Goal: Task Accomplishment & Management: Manage account settings

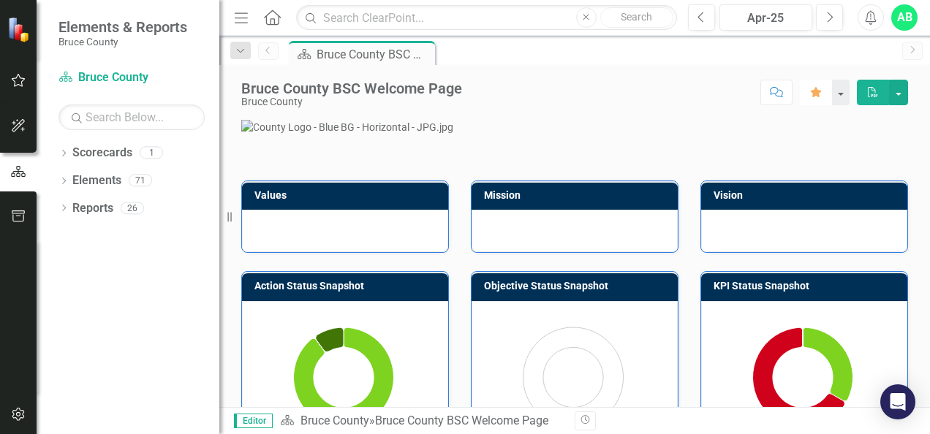
click at [816, 89] on icon "button" at bounding box center [816, 92] width 10 height 10
click at [843, 94] on button "button" at bounding box center [840, 93] width 19 height 26
click at [105, 183] on link "Elements" at bounding box center [96, 181] width 49 height 17
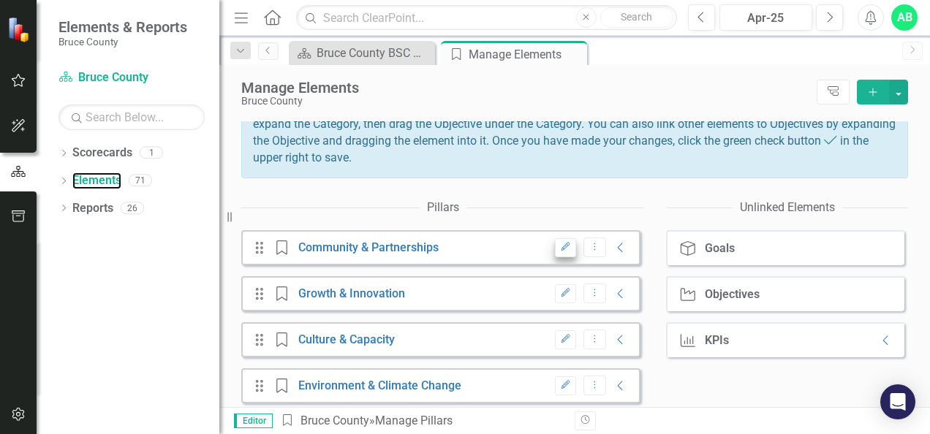
scroll to position [181, 0]
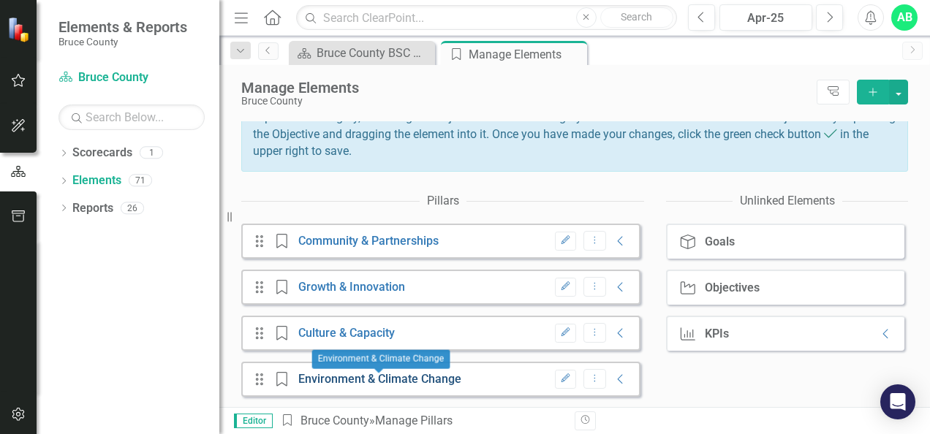
click at [412, 373] on link "Environment & Climate Change" at bounding box center [379, 379] width 163 height 14
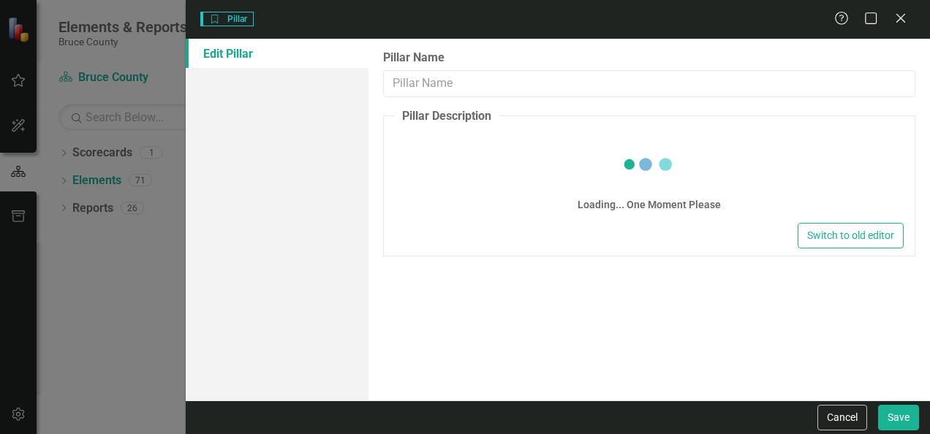
type input "Environment & Climate Change"
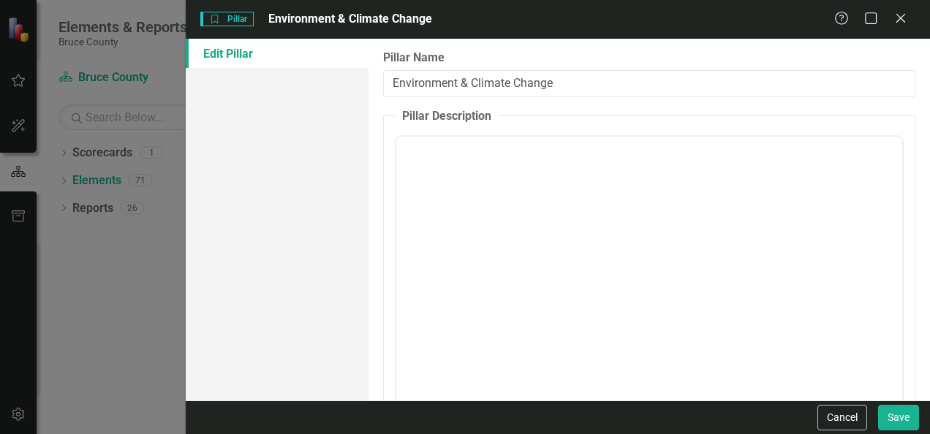
scroll to position [0, 0]
click at [898, 20] on icon at bounding box center [900, 17] width 11 height 11
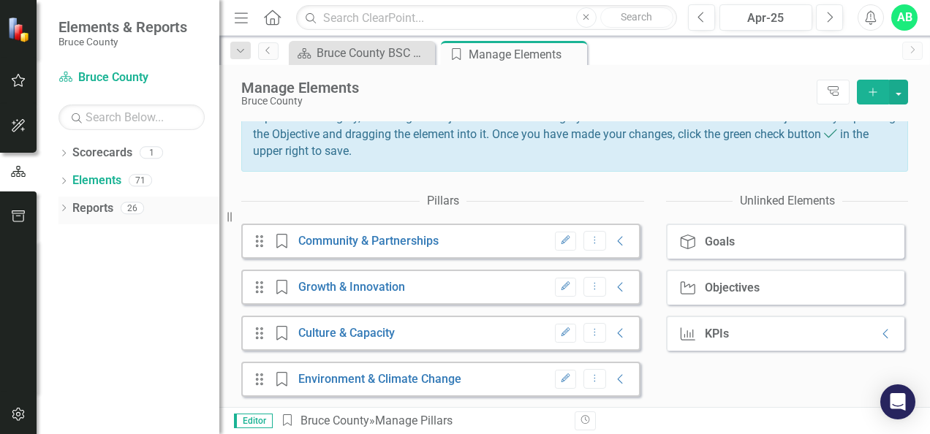
click at [96, 211] on link "Reports" at bounding box center [92, 208] width 41 height 17
click at [104, 183] on link "Elements" at bounding box center [96, 181] width 49 height 17
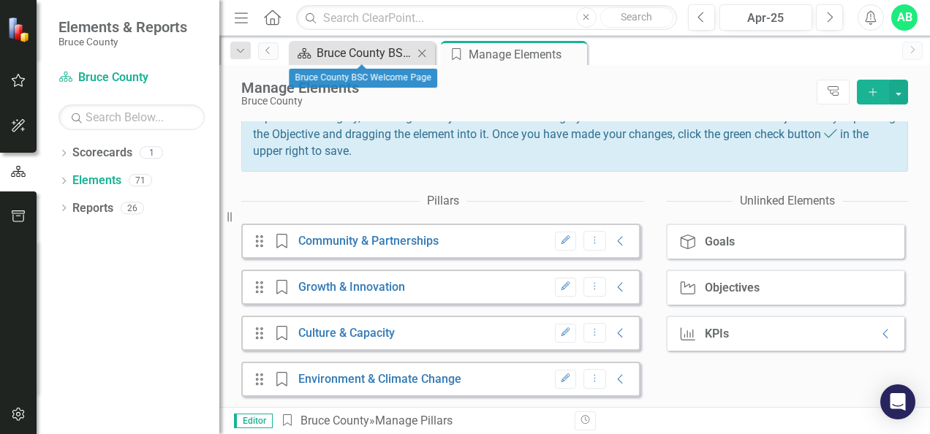
click at [347, 50] on div "Bruce County BSC Welcome Page" at bounding box center [365, 53] width 97 height 18
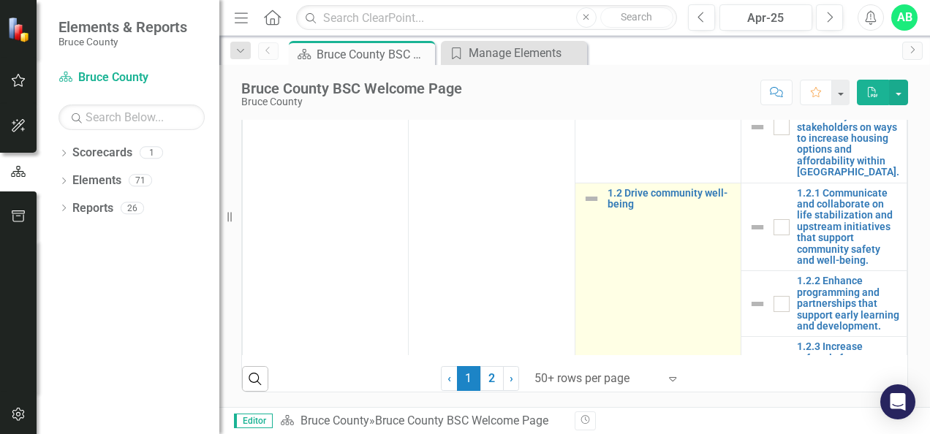
scroll to position [219, 0]
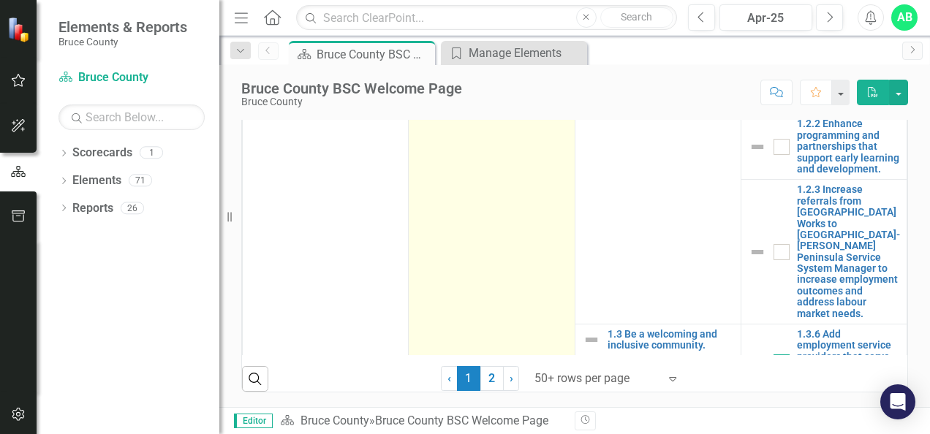
click at [488, 387] on link "2" at bounding box center [491, 378] width 23 height 25
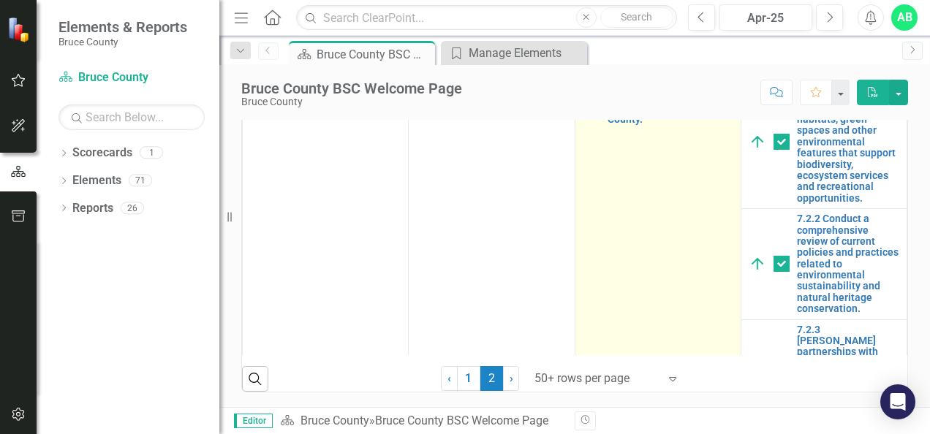
checkbox input "false"
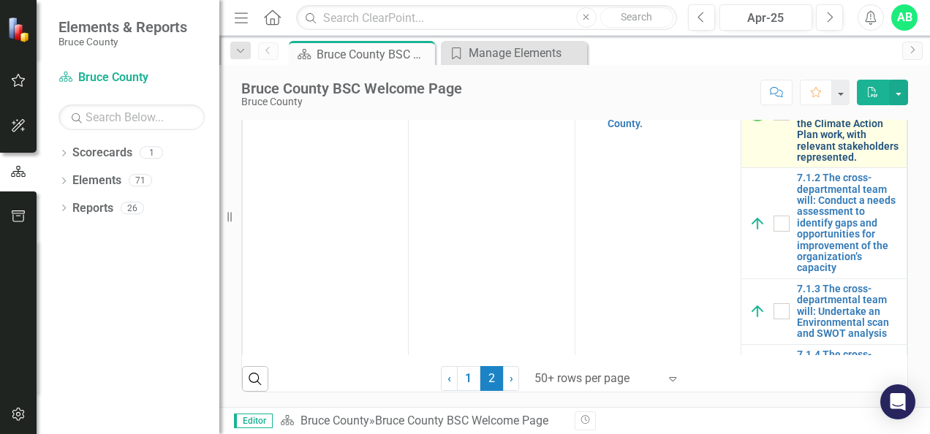
scroll to position [651, 0]
click at [801, 164] on link "7.1.1 Establish a cross-departmental team to build capacity in the preparatory …" at bounding box center [848, 113] width 102 height 102
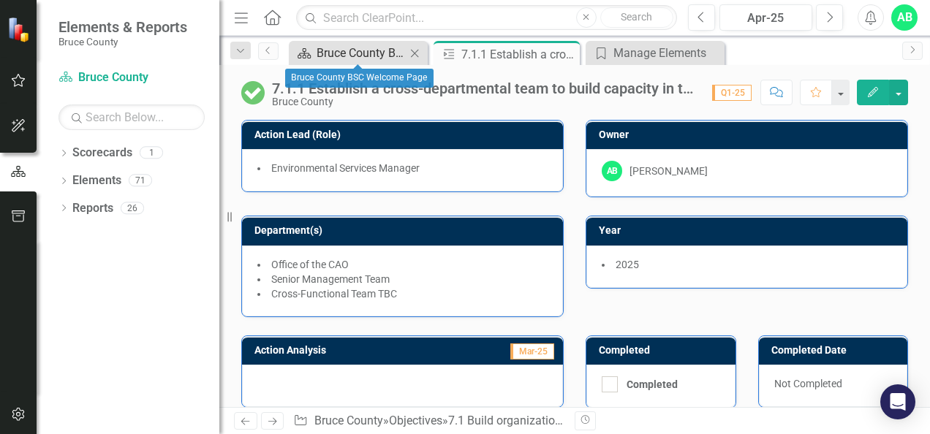
click at [371, 44] on div "Bruce County BSC Welcome Page" at bounding box center [361, 53] width 89 height 18
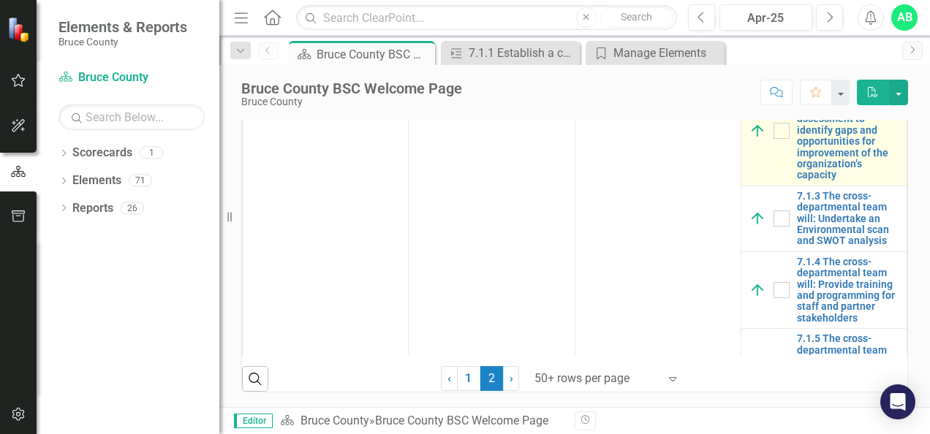
scroll to position [73, 0]
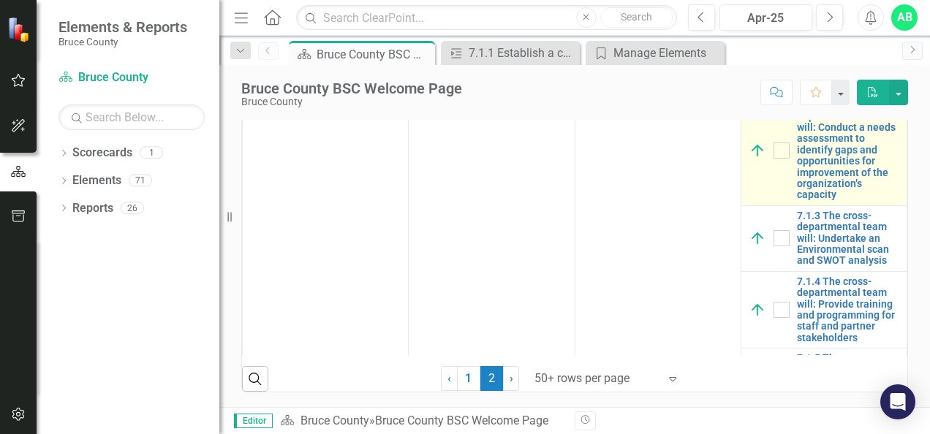
click at [749, 159] on img at bounding box center [758, 151] width 18 height 18
click at [804, 201] on link "7.1.2 The cross-departmental team will: Conduct a needs assessment to identify …" at bounding box center [848, 150] width 102 height 102
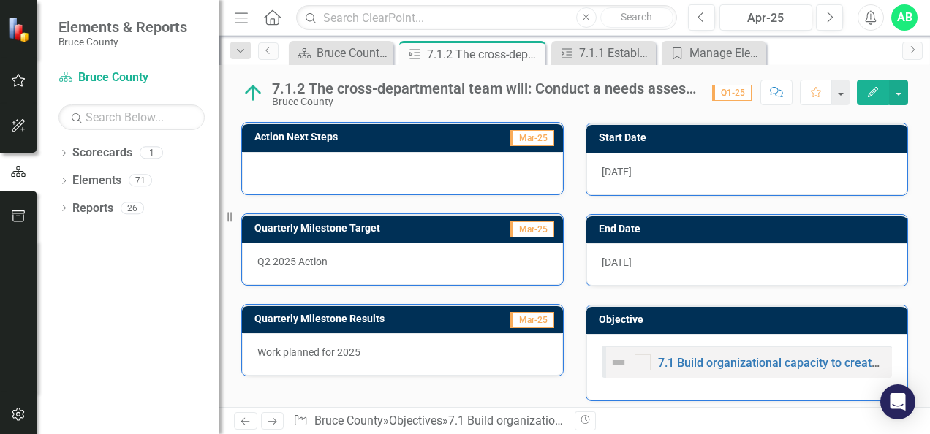
scroll to position [307, 0]
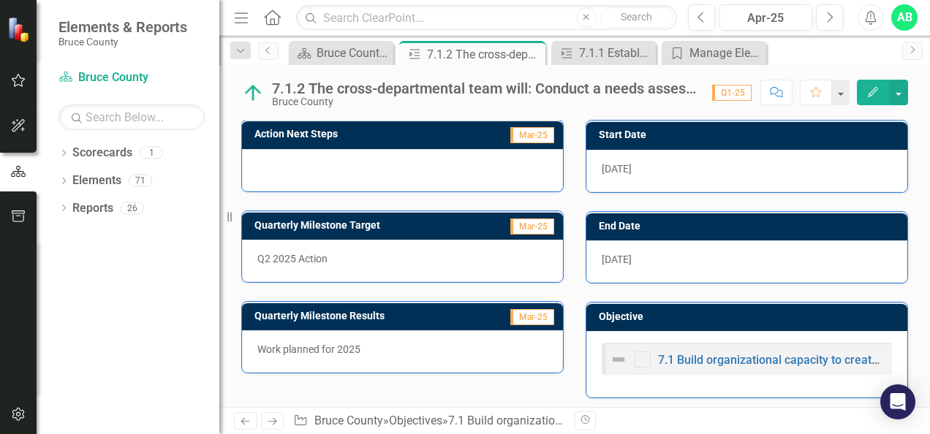
click at [295, 160] on div at bounding box center [402, 170] width 321 height 42
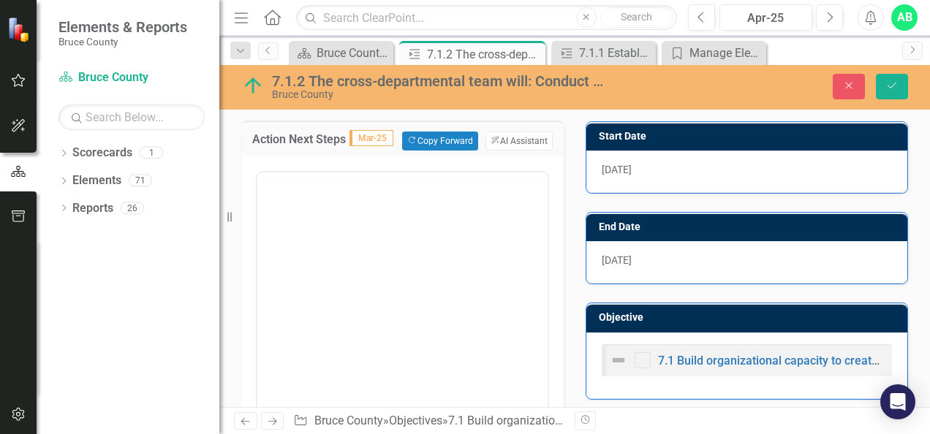
click at [295, 156] on div "Action Next Steps Mar-25 Copy Forward Copy Forward ClearPoint AI AI Assistant" at bounding box center [402, 139] width 322 height 36
click at [297, 229] on body "Rich Text Area. Press ALT-0 for help." at bounding box center [402, 315] width 290 height 219
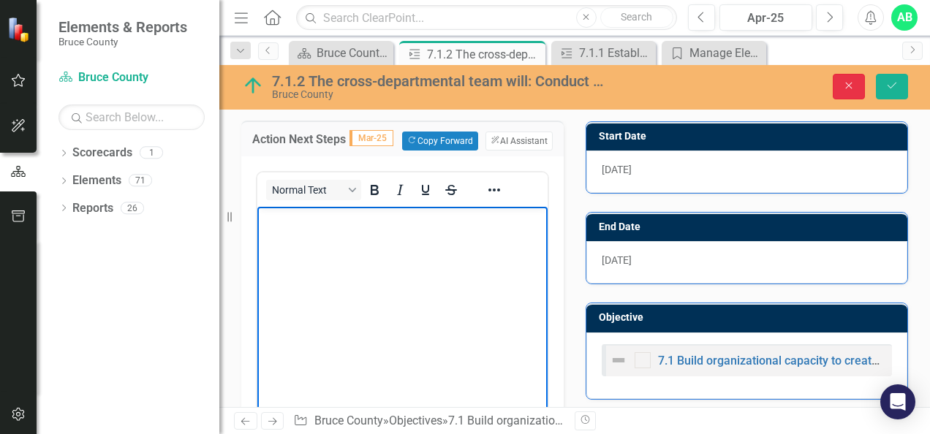
click at [855, 83] on icon "Close" at bounding box center [848, 85] width 13 height 10
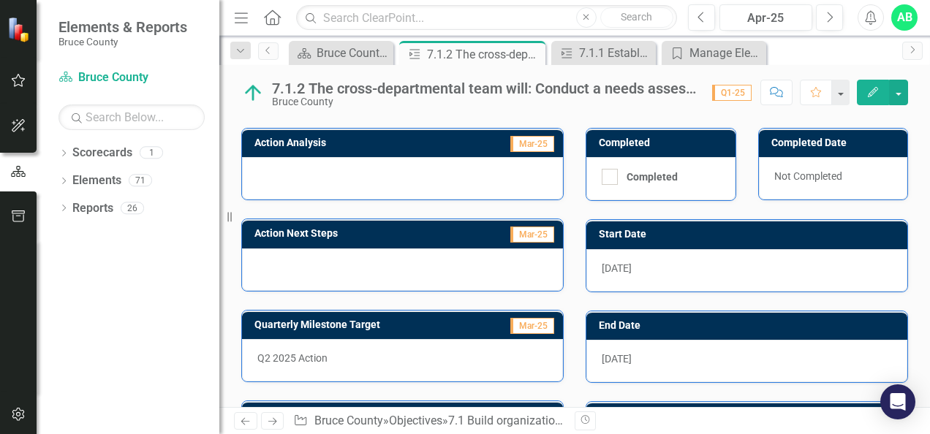
scroll to position [88, 0]
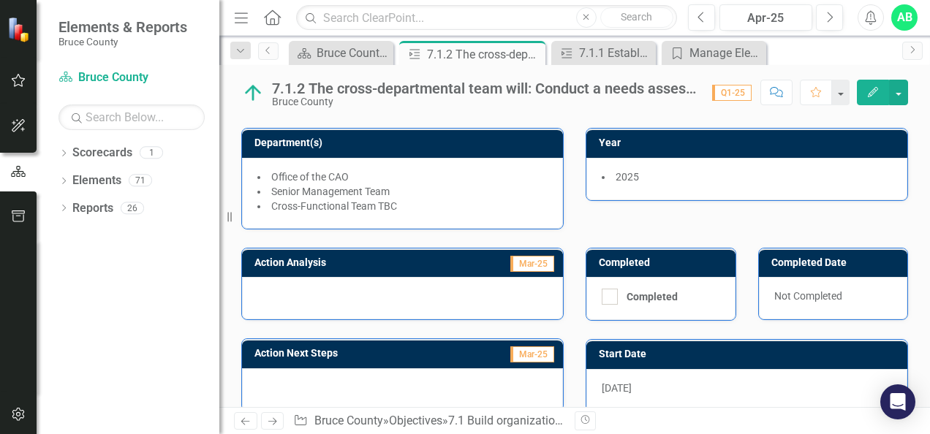
click at [371, 303] on div at bounding box center [402, 298] width 321 height 42
click at [333, 284] on div at bounding box center [402, 298] width 321 height 42
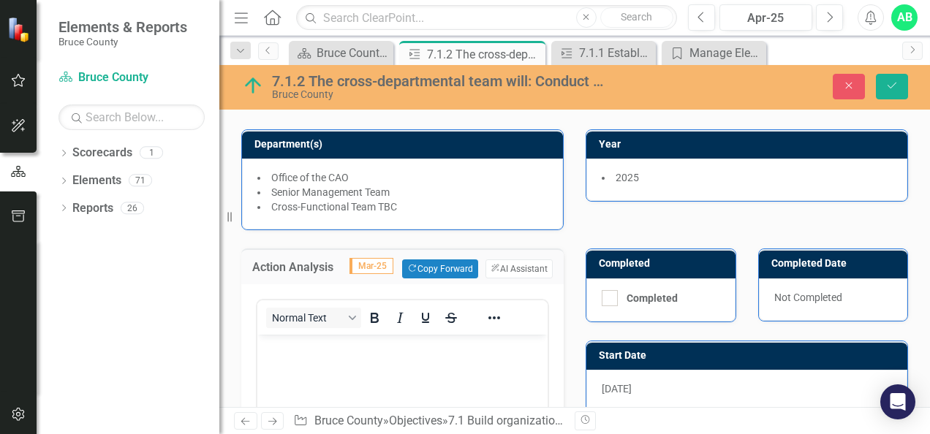
scroll to position [0, 0]
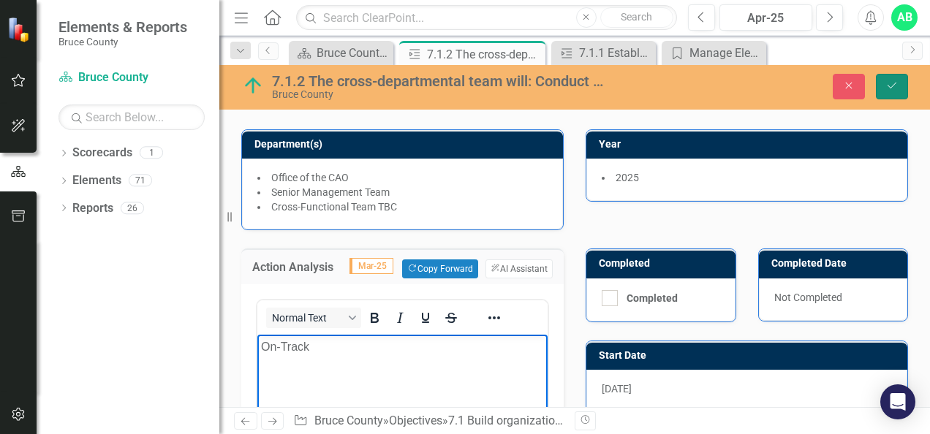
click at [896, 86] on icon "Save" at bounding box center [891, 85] width 13 height 10
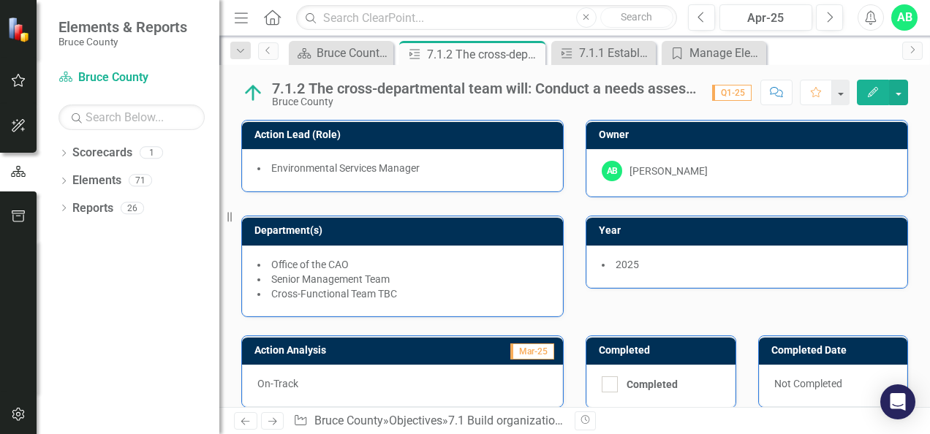
click at [298, 379] on p "On-Track" at bounding box center [402, 384] width 290 height 15
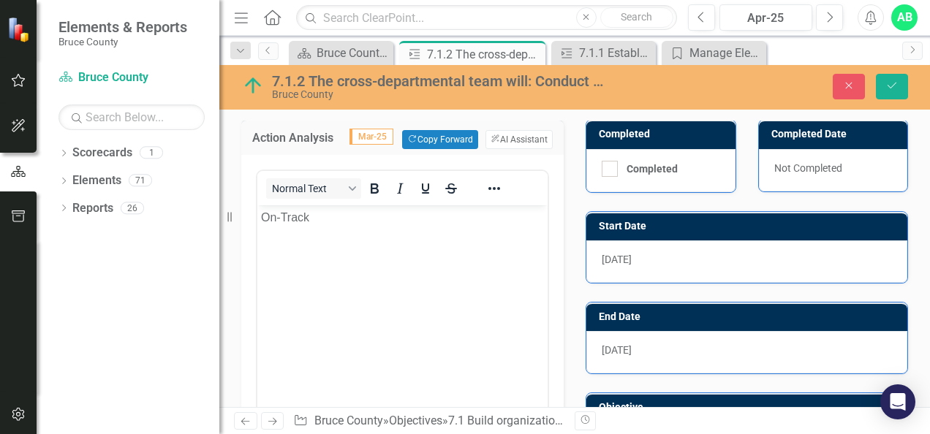
scroll to position [219, 0]
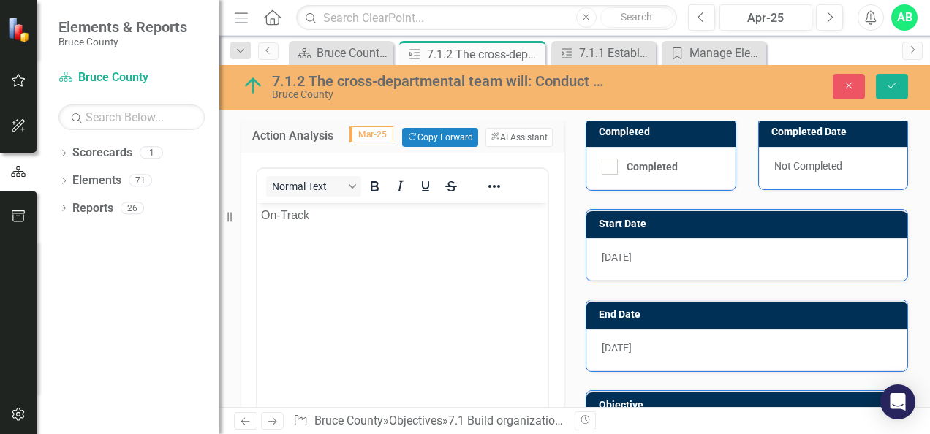
click at [332, 217] on p "On-Track" at bounding box center [402, 216] width 283 height 18
click at [417, 199] on div "Normal Text" at bounding box center [402, 186] width 290 height 34
click at [418, 217] on p "On-Track with research" at bounding box center [402, 216] width 283 height 18
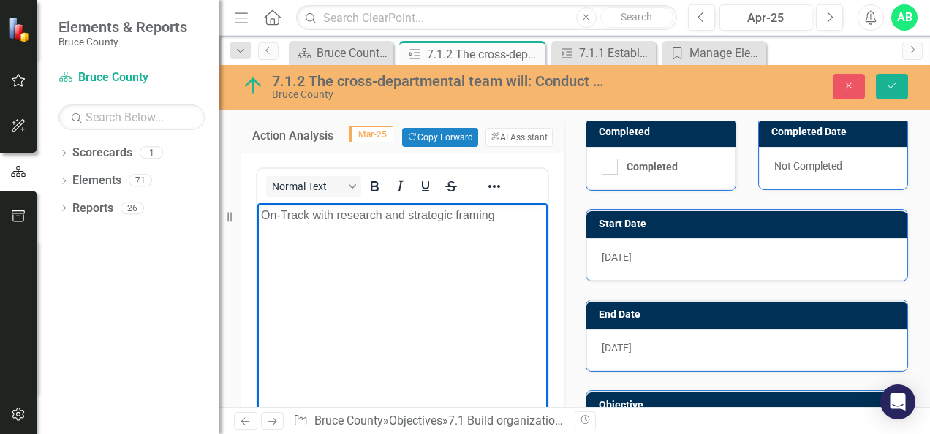
click at [510, 213] on p "On-Track with research and strategic framing" at bounding box center [402, 216] width 283 height 18
click at [344, 219] on p "On-Track with research and strategic framing and Listening and Learning" at bounding box center [402, 224] width 283 height 35
click at [417, 214] on p "On-Track with Research and strategic framing and Listening and Learning" at bounding box center [402, 224] width 283 height 35
click at [466, 216] on p "On-Track with Research and Strategic framing and Listening and Learning" at bounding box center [402, 224] width 283 height 35
click at [404, 232] on p "On-Track with Research and Strategic Framing and Listening and Learning" at bounding box center [402, 224] width 283 height 35
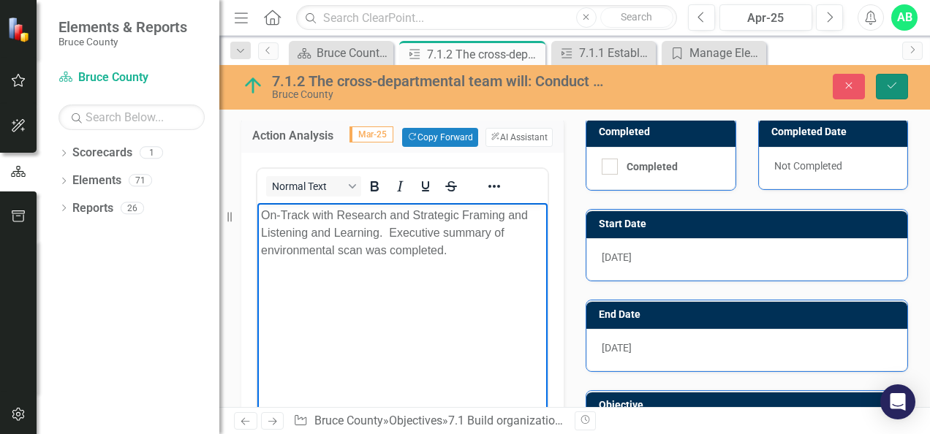
click at [892, 92] on button "Save" at bounding box center [892, 87] width 32 height 26
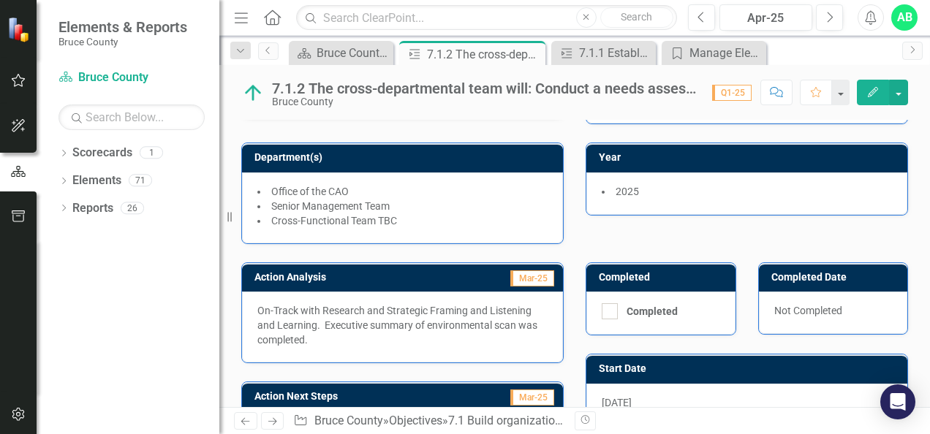
scroll to position [146, 0]
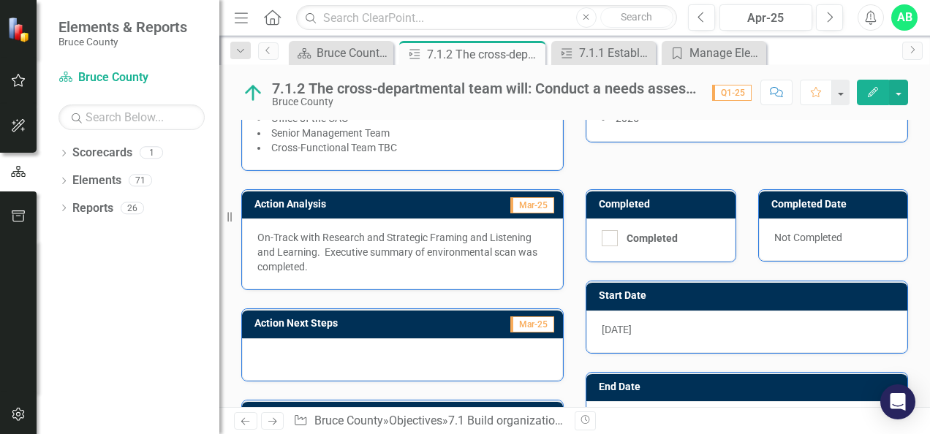
click at [363, 355] on div at bounding box center [402, 360] width 321 height 42
click at [361, 360] on div at bounding box center [402, 360] width 321 height 42
click at [318, 341] on div at bounding box center [402, 360] width 321 height 42
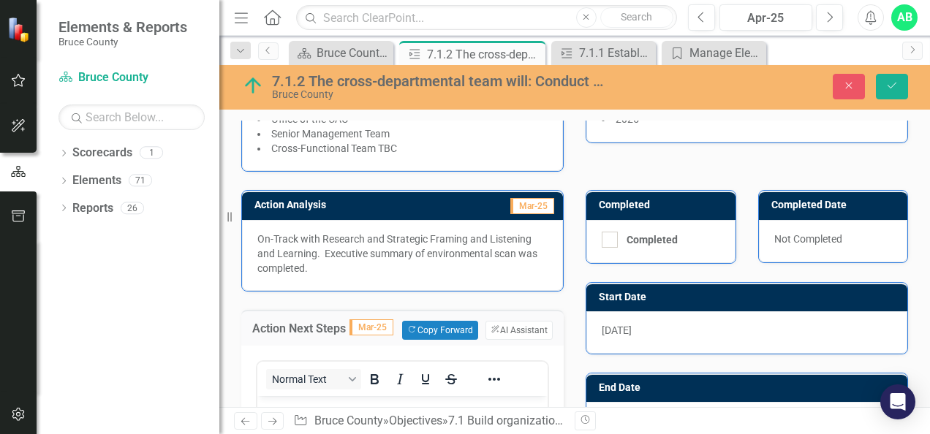
scroll to position [366, 0]
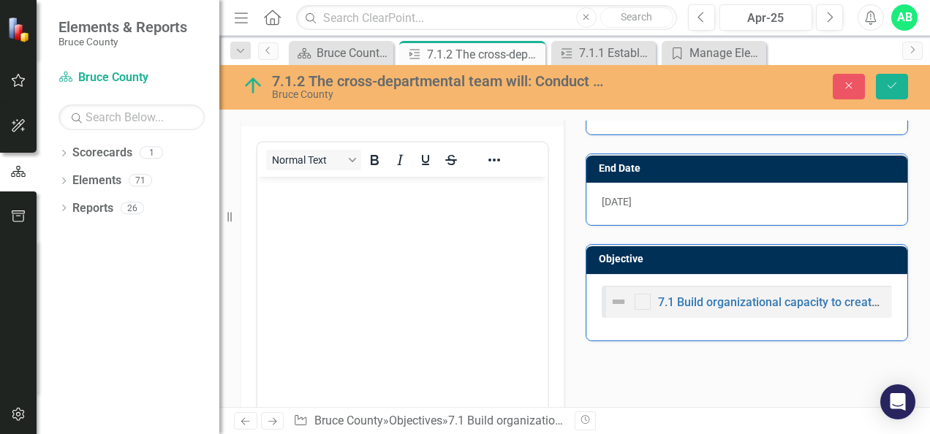
click at [310, 192] on p "Rich Text Area. Press ALT-0 for help." at bounding box center [402, 189] width 283 height 18
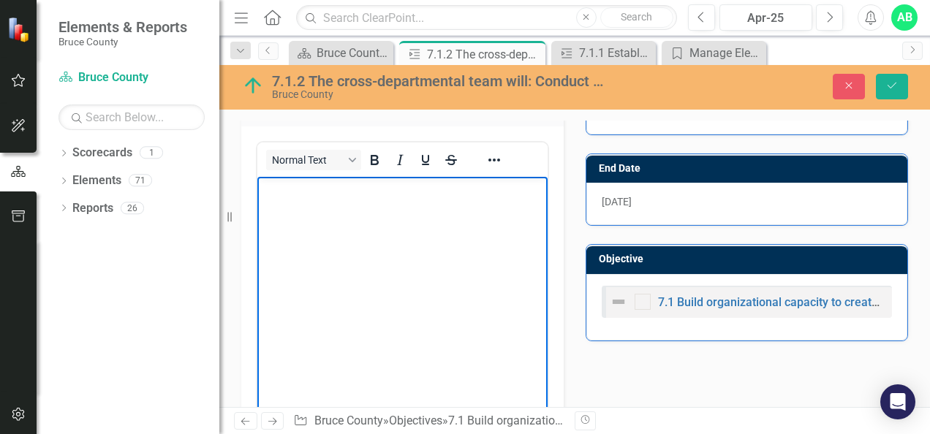
click at [301, 203] on body "Rich Text Area. Press ALT-0 for help." at bounding box center [402, 285] width 290 height 219
click at [284, 194] on p "Rich Text Area. Press ALT-0 for help." at bounding box center [402, 189] width 283 height 18
click at [385, 189] on p "Stakeholder analysis - what we heard report that consists of survey results" at bounding box center [402, 197] width 283 height 35
click at [377, 216] on p "What we heard report that consists of survey results" at bounding box center [402, 218] width 283 height 18
click at [341, 237] on p "What we heard report: Environmental Scan and survey results" at bounding box center [402, 226] width 283 height 35
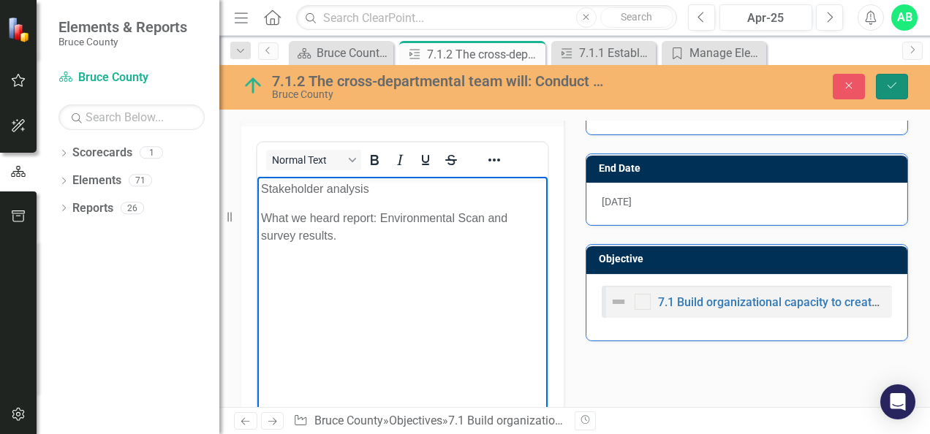
click at [895, 80] on icon "Save" at bounding box center [891, 85] width 13 height 10
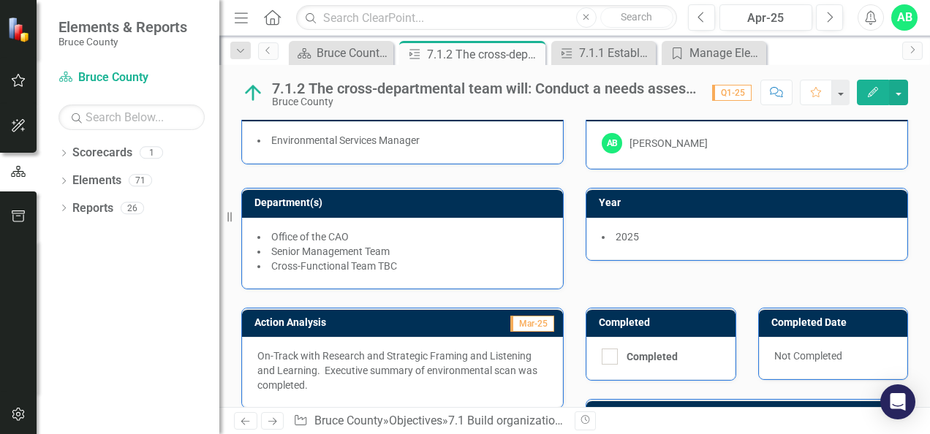
scroll to position [0, 0]
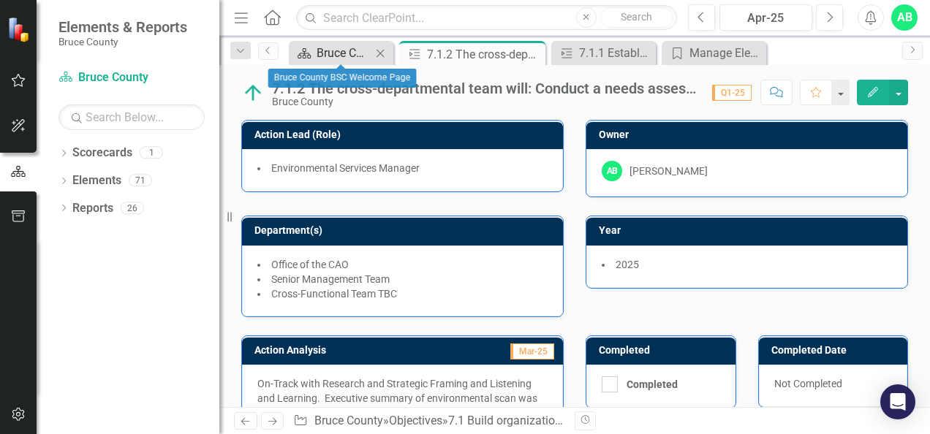
click at [348, 45] on div "Bruce County BSC Welcome Page" at bounding box center [344, 53] width 55 height 18
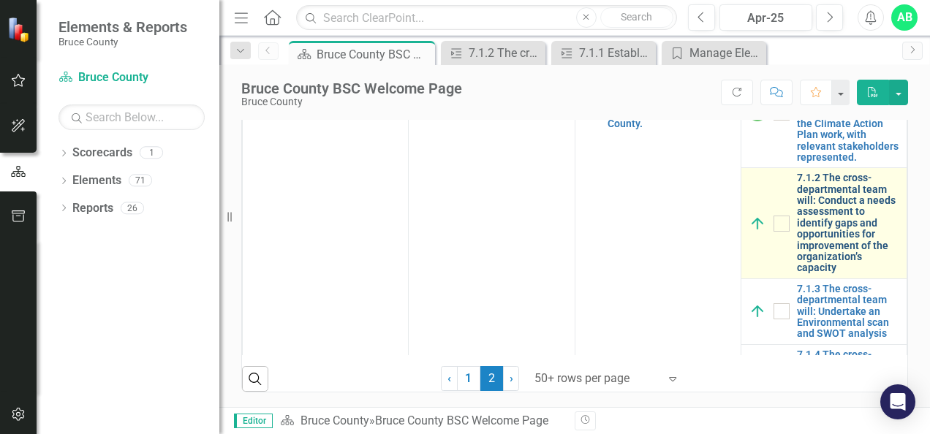
click at [817, 274] on link "7.1.2 The cross-departmental team will: Conduct a needs assessment to identify …" at bounding box center [848, 224] width 102 height 102
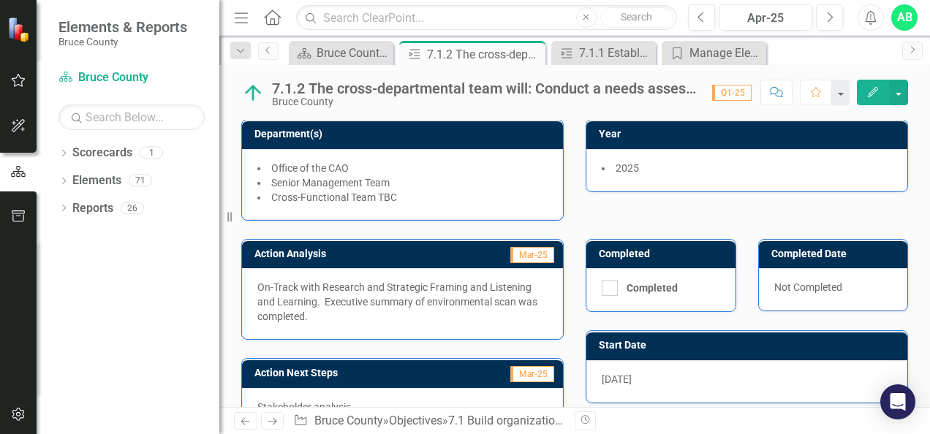
scroll to position [73, 0]
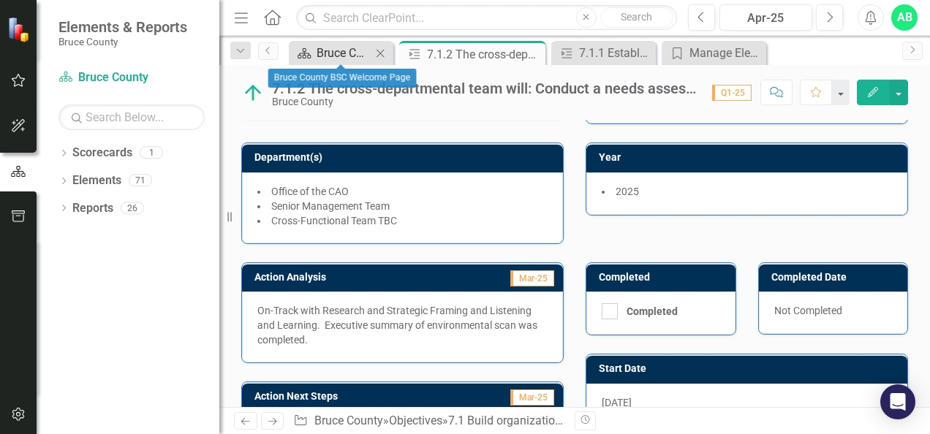
click at [326, 54] on div "Bruce County BSC Welcome Page" at bounding box center [344, 53] width 55 height 18
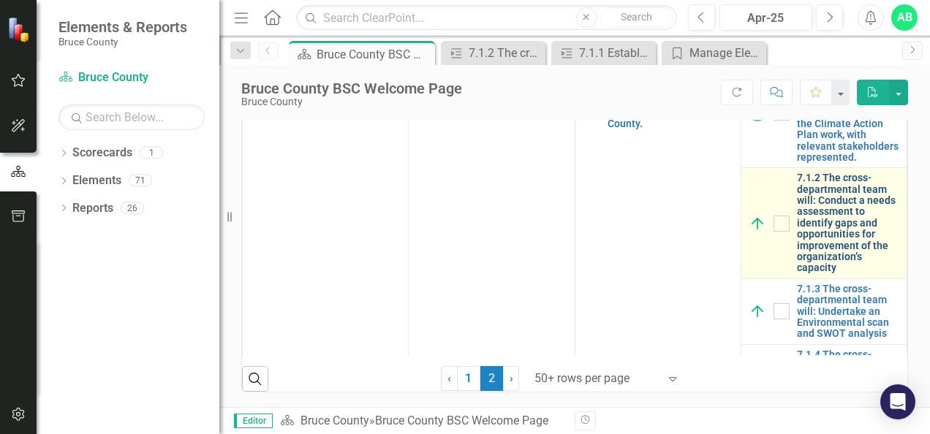
scroll to position [797, 0]
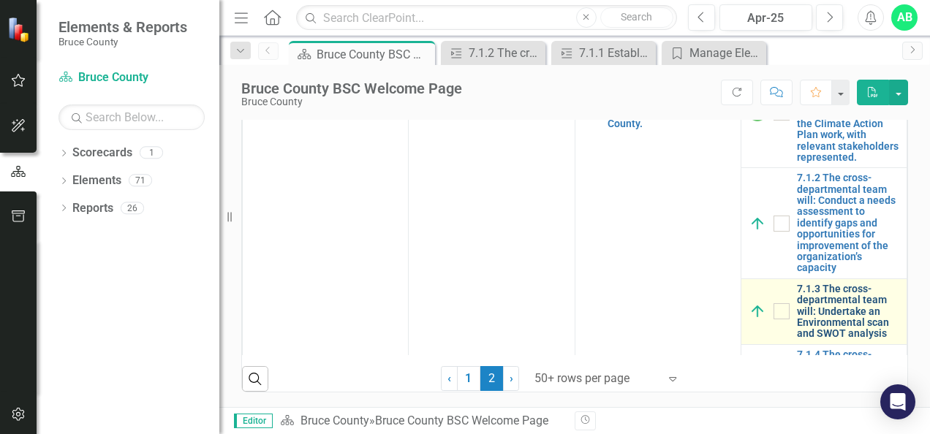
click at [823, 340] on link "7.1.3 The cross-departmental team will: Undertake an Environmental scan and SWO…" at bounding box center [848, 312] width 102 height 56
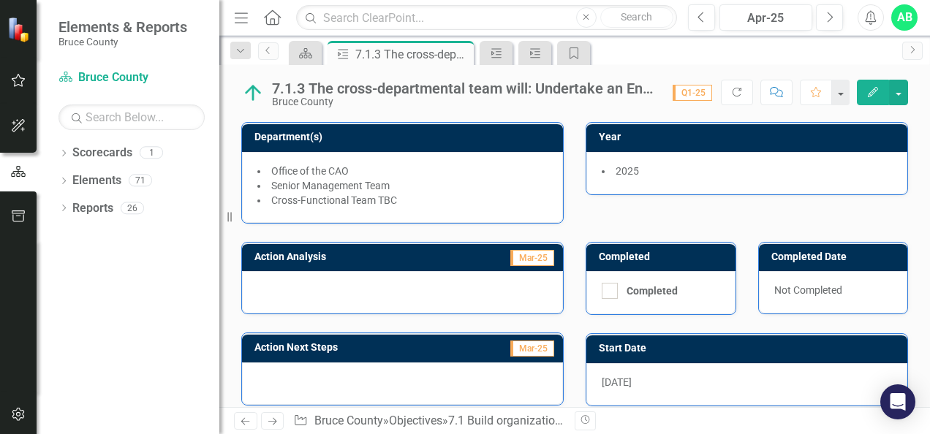
scroll to position [146, 0]
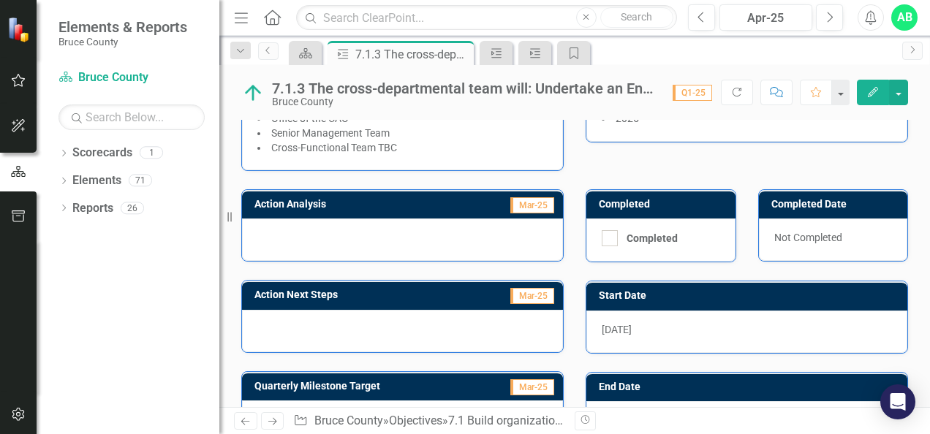
click at [471, 238] on div at bounding box center [402, 240] width 321 height 42
click at [474, 236] on div at bounding box center [402, 240] width 321 height 42
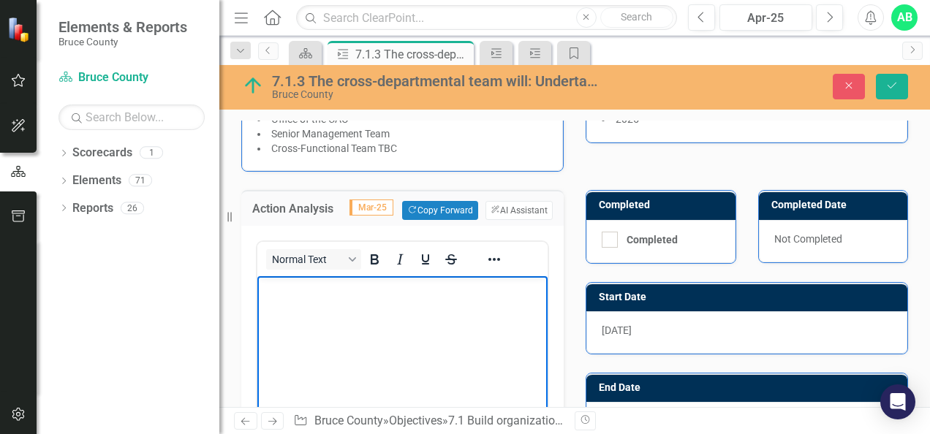
click at [344, 290] on p "Rich Text Area. Press ALT-0 for help." at bounding box center [402, 289] width 283 height 18
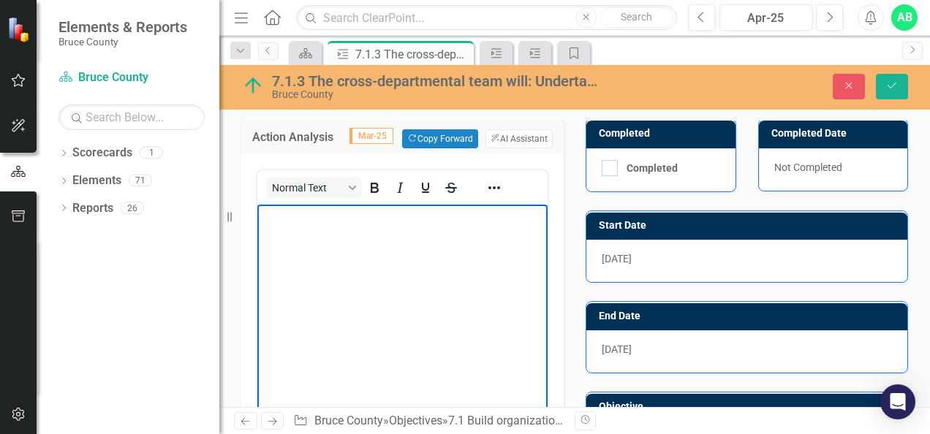
scroll to position [219, 0]
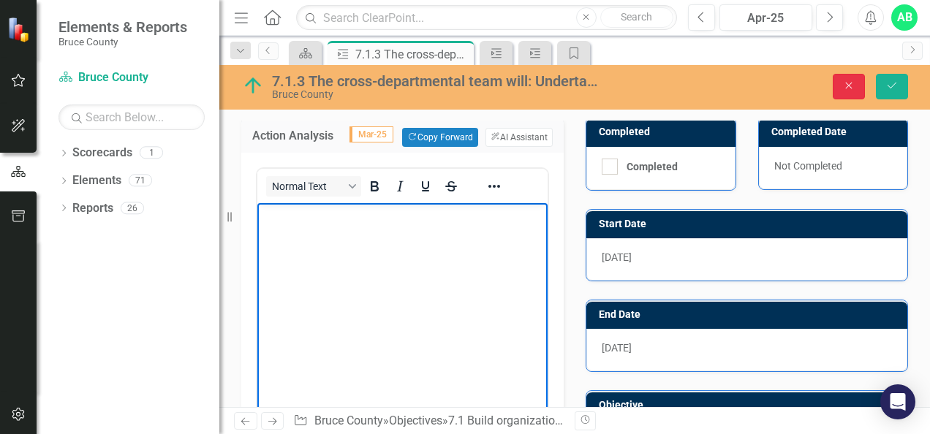
click at [845, 82] on icon "Close" at bounding box center [848, 85] width 13 height 10
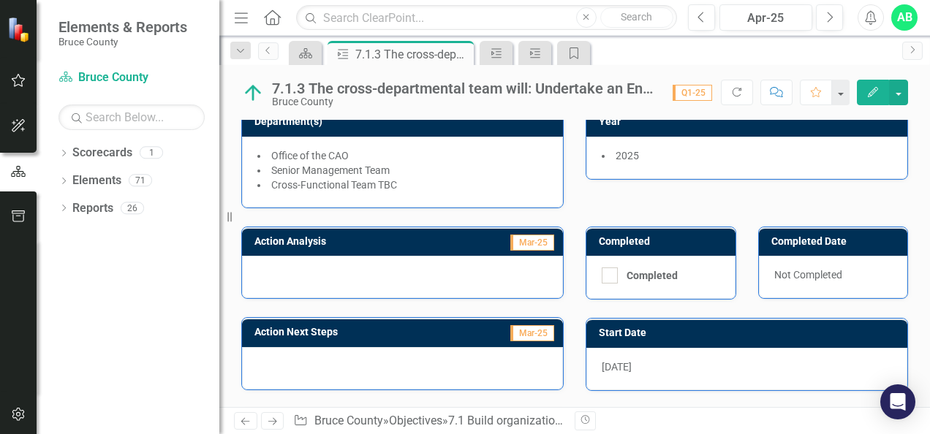
scroll to position [0, 0]
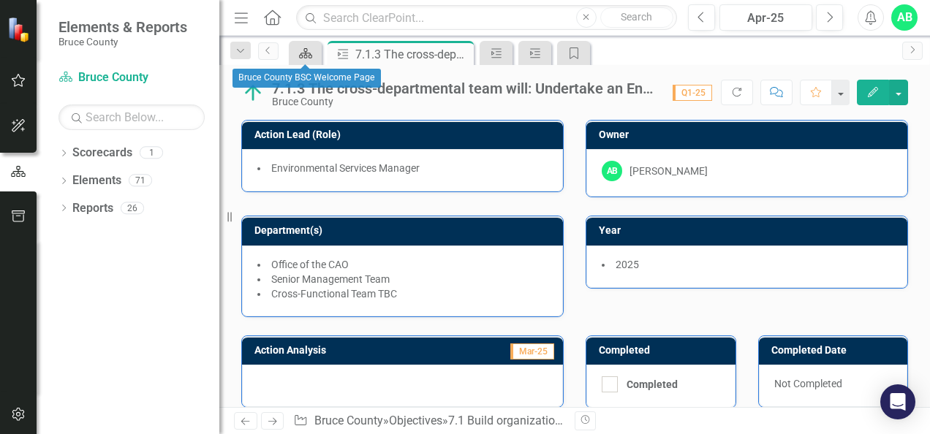
click at [294, 51] on div "Scorecard" at bounding box center [302, 53] width 20 height 18
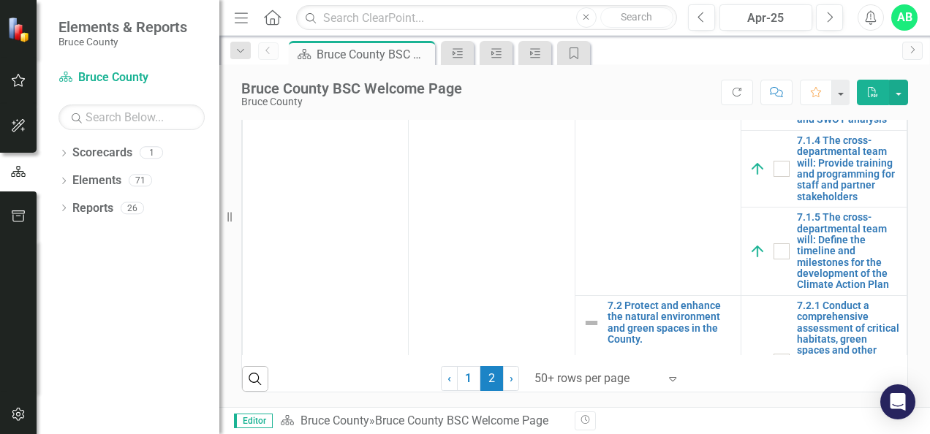
scroll to position [219, 0]
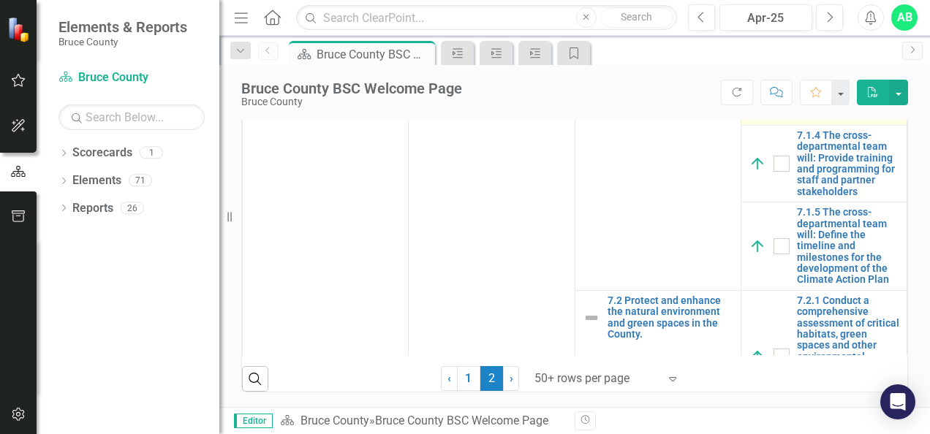
click at [826, 121] on link "7.1.3 The cross-departmental team will: Undertake an Environmental scan and SWO…" at bounding box center [848, 92] width 102 height 56
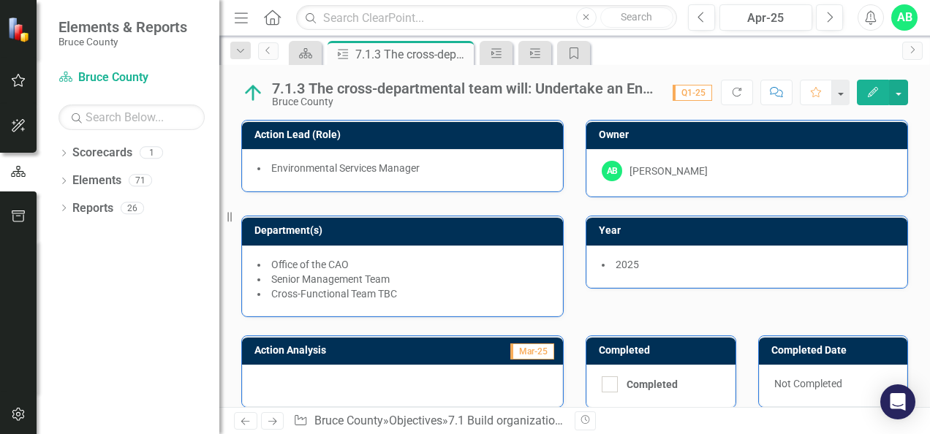
click at [319, 371] on div at bounding box center [402, 386] width 321 height 42
click at [320, 371] on div at bounding box center [402, 386] width 321 height 42
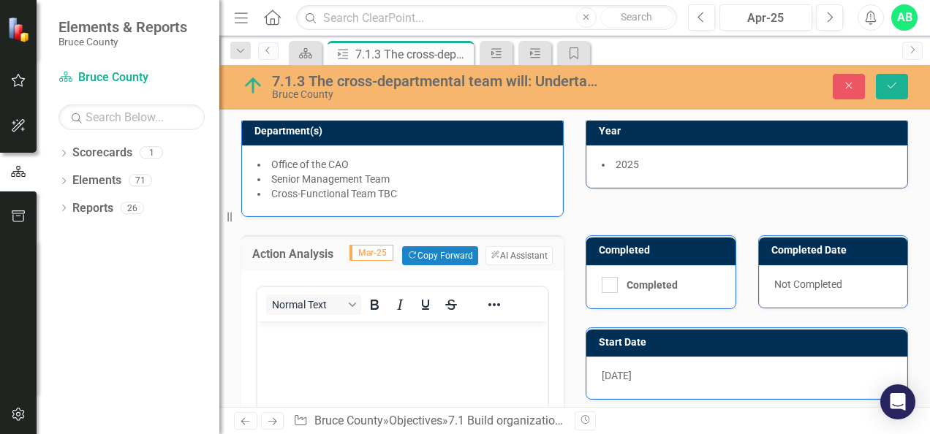
scroll to position [146, 0]
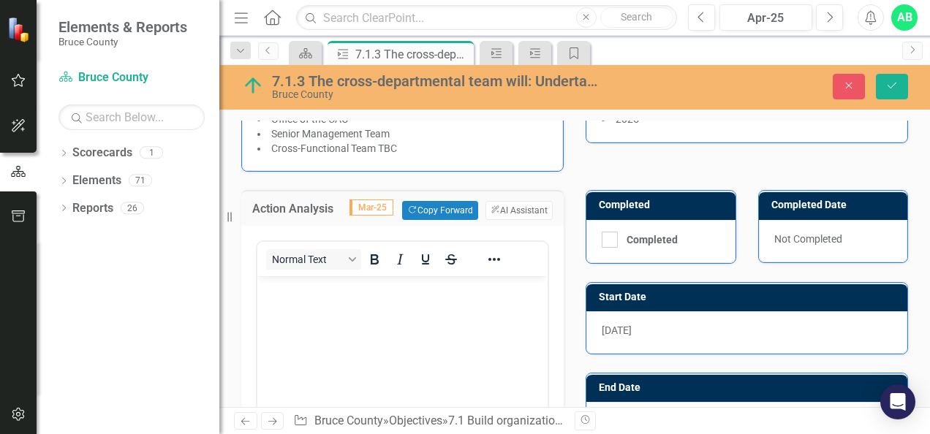
click at [310, 287] on p "Rich Text Area. Press ALT-0 for help." at bounding box center [402, 289] width 283 height 18
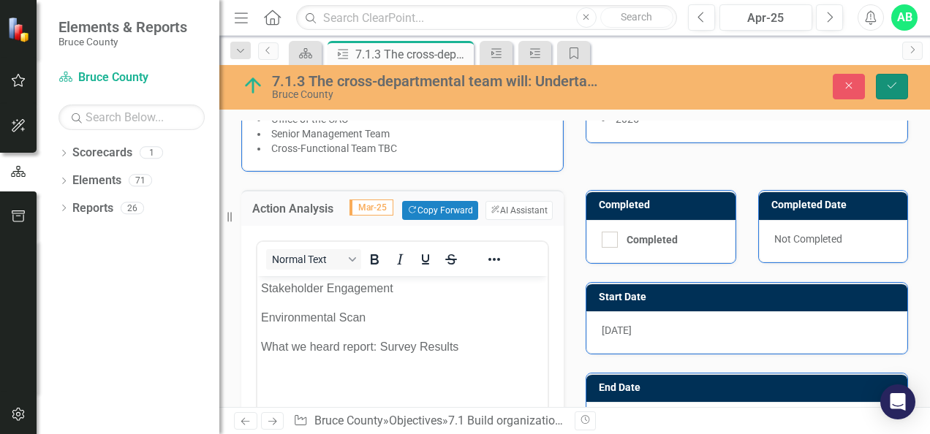
click at [889, 83] on icon "Save" at bounding box center [891, 85] width 13 height 10
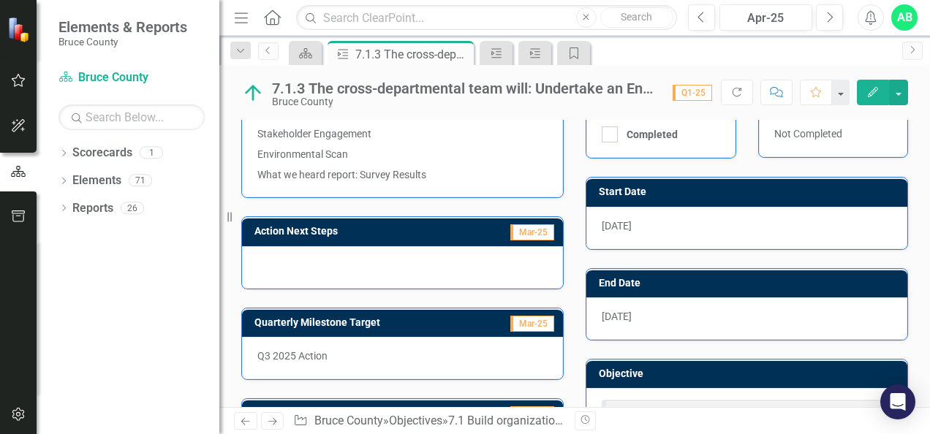
scroll to position [177, 0]
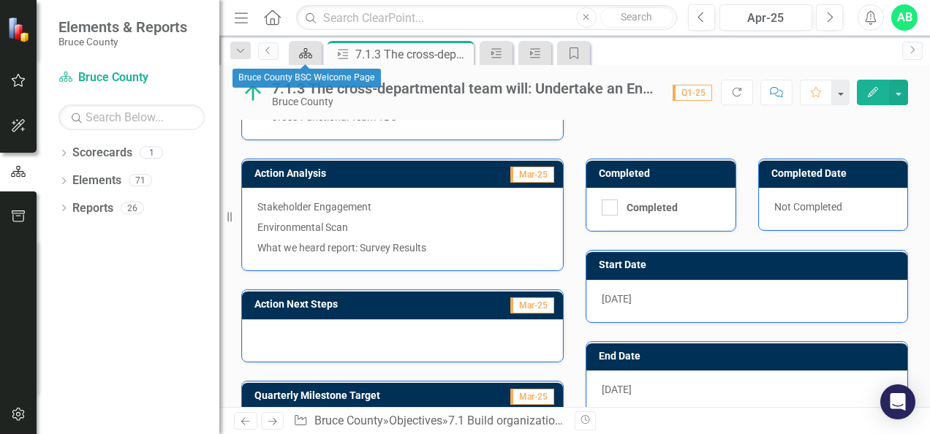
click at [309, 48] on icon "Scorecard" at bounding box center [305, 54] width 15 height 12
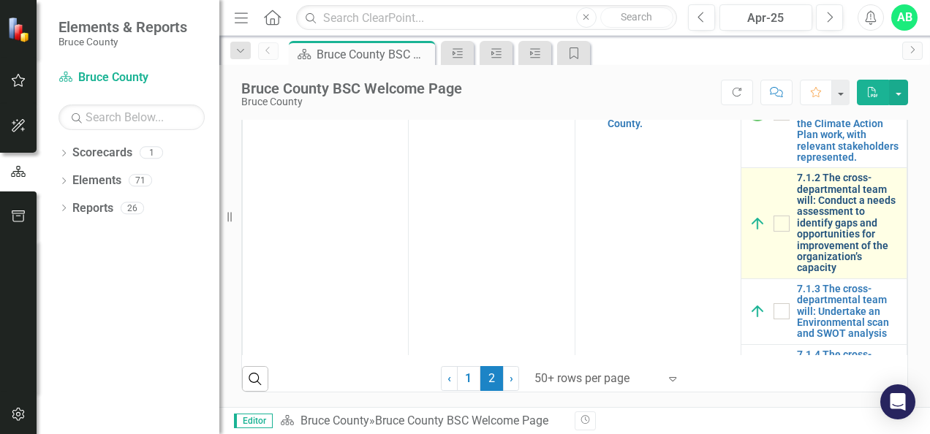
scroll to position [73, 0]
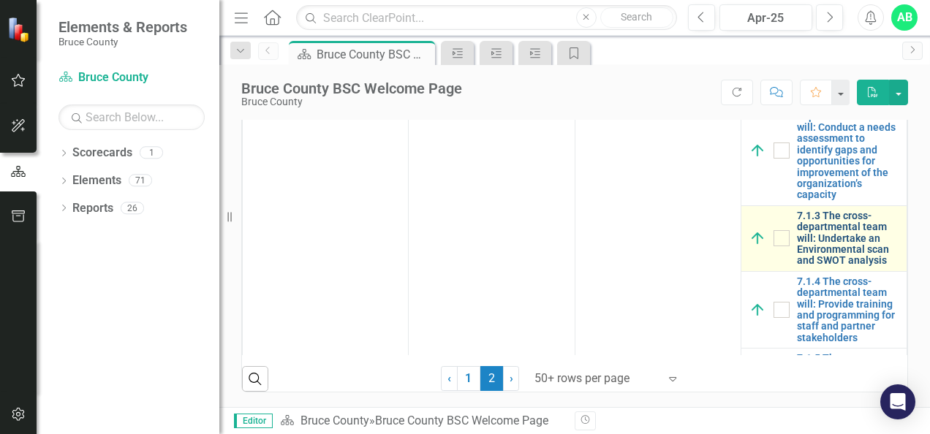
click at [817, 267] on link "7.1.3 The cross-departmental team will: Undertake an Environmental scan and SWO…" at bounding box center [848, 239] width 102 height 56
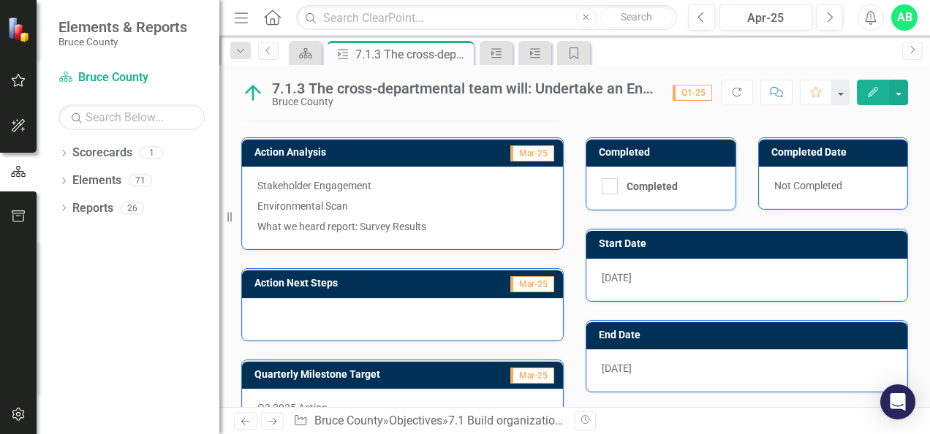
scroll to position [146, 0]
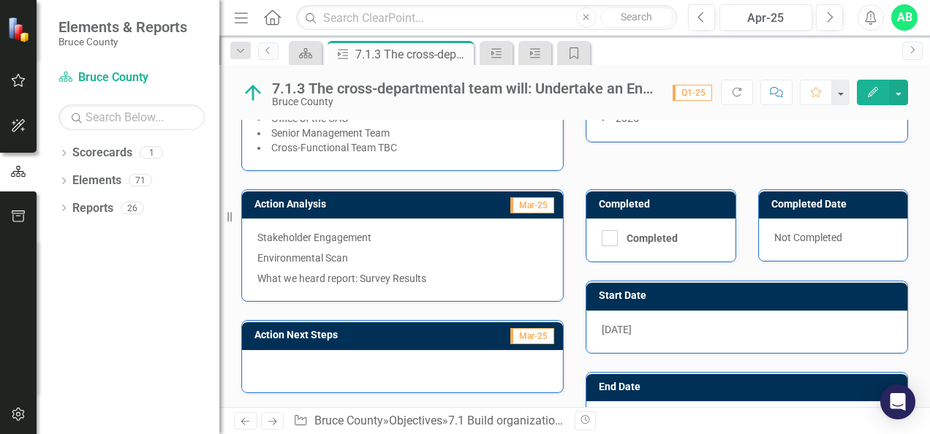
click at [378, 359] on div at bounding box center [402, 371] width 321 height 42
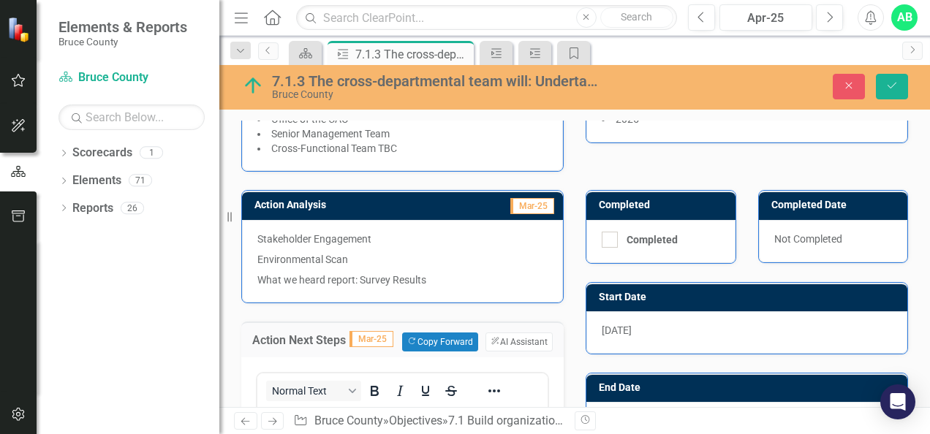
scroll to position [292, 0]
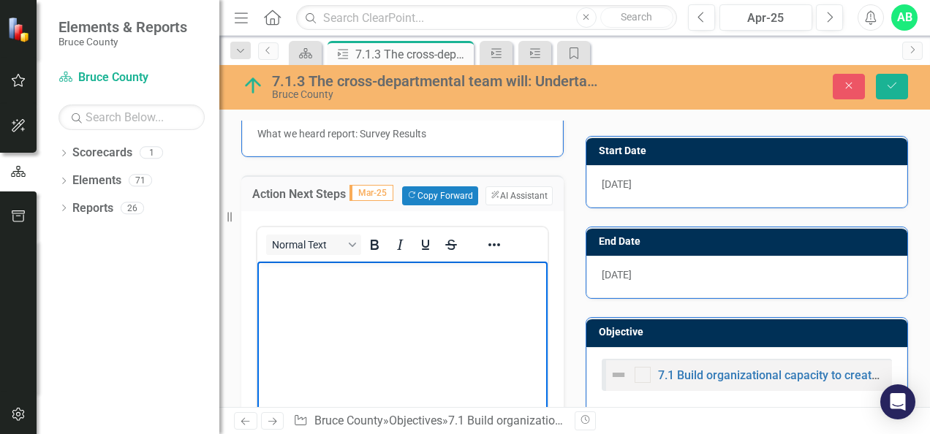
click at [311, 284] on body "Rich Text Area. Press ALT-0 for help." at bounding box center [402, 370] width 290 height 219
click at [364, 273] on p "Council Report" at bounding box center [402, 274] width 283 height 18
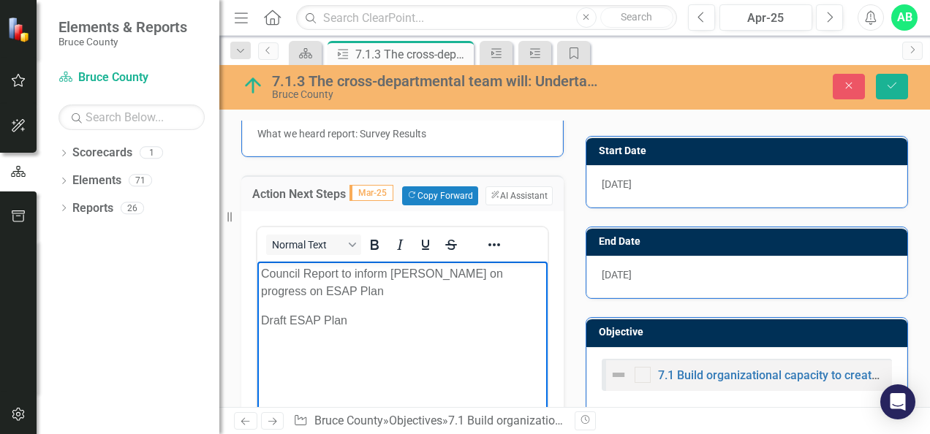
click at [306, 275] on p "Council Report to inform [PERSON_NAME] on progress on ESAP Plan" at bounding box center [402, 282] width 283 height 35
click at [393, 311] on p "Draft ESAP Plan" at bounding box center [402, 320] width 283 height 18
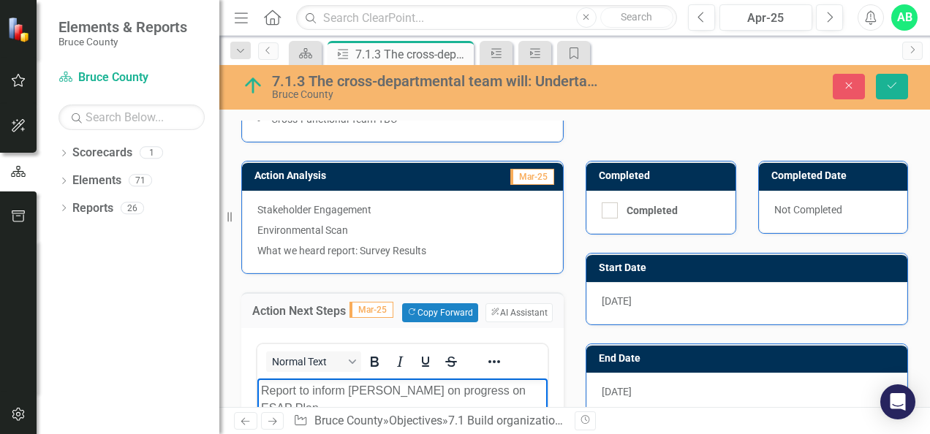
scroll to position [146, 0]
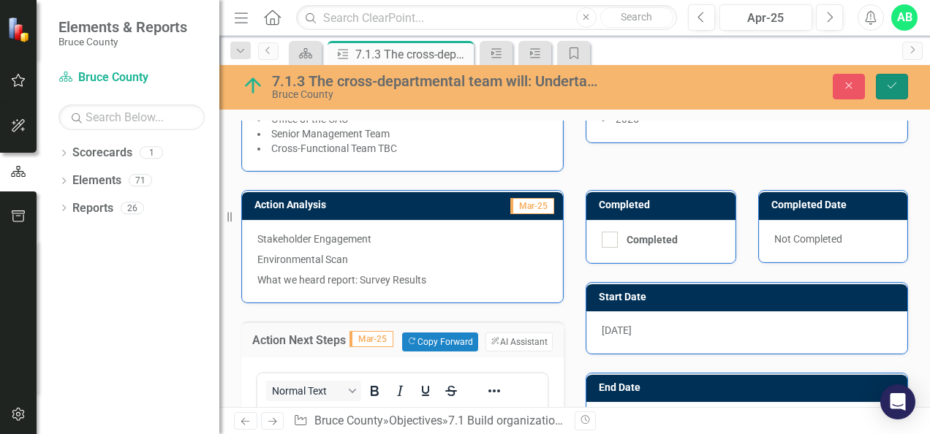
click at [901, 82] on button "Save" at bounding box center [892, 87] width 32 height 26
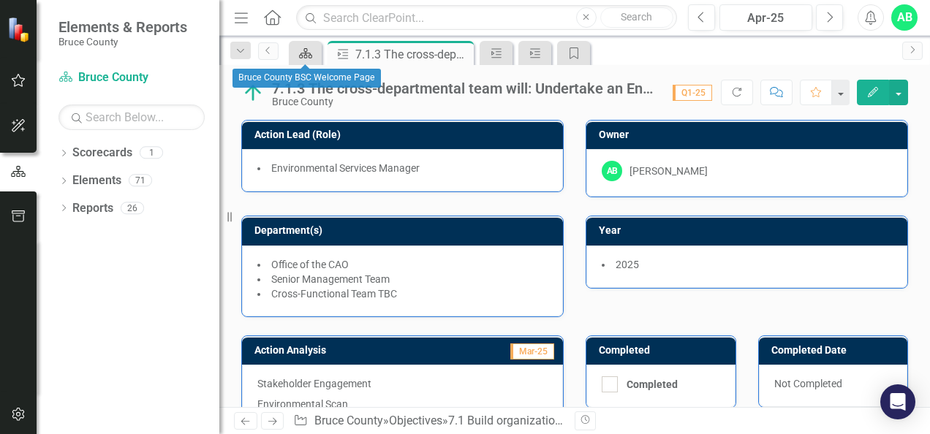
click at [307, 45] on div "Scorecard" at bounding box center [302, 53] width 20 height 18
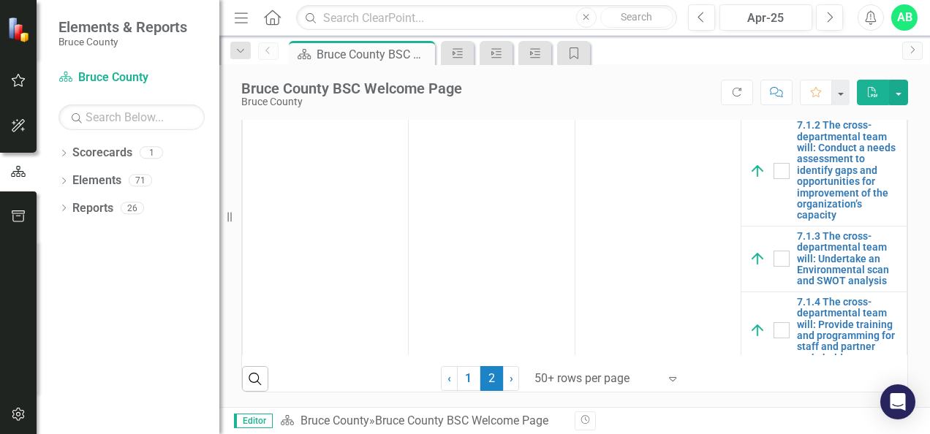
scroll to position [73, 0]
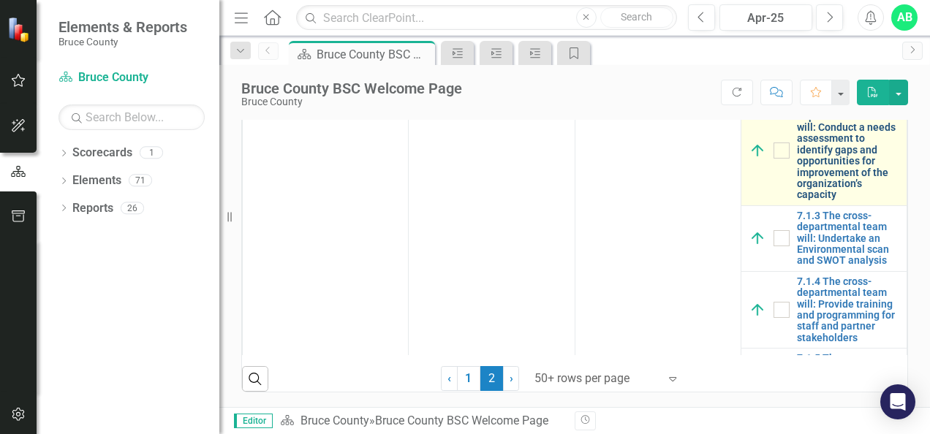
click at [812, 201] on link "7.1.2 The cross-departmental team will: Conduct a needs assessment to identify …" at bounding box center [848, 150] width 102 height 102
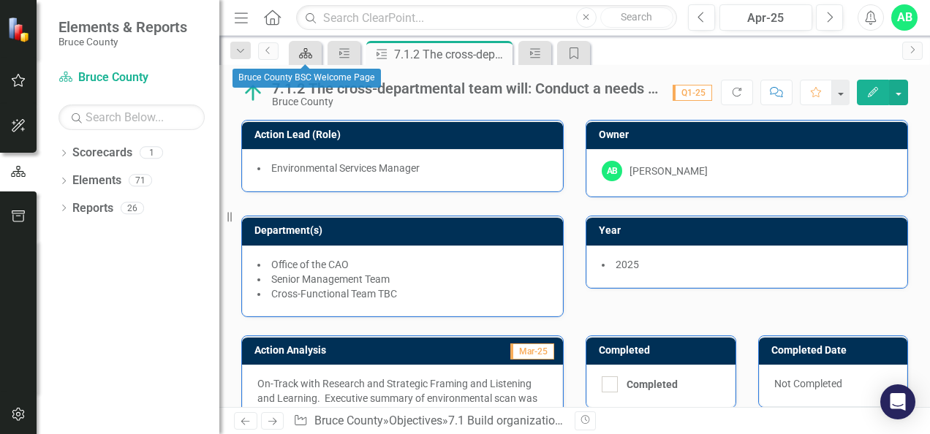
click at [306, 55] on icon "Scorecard" at bounding box center [305, 54] width 15 height 12
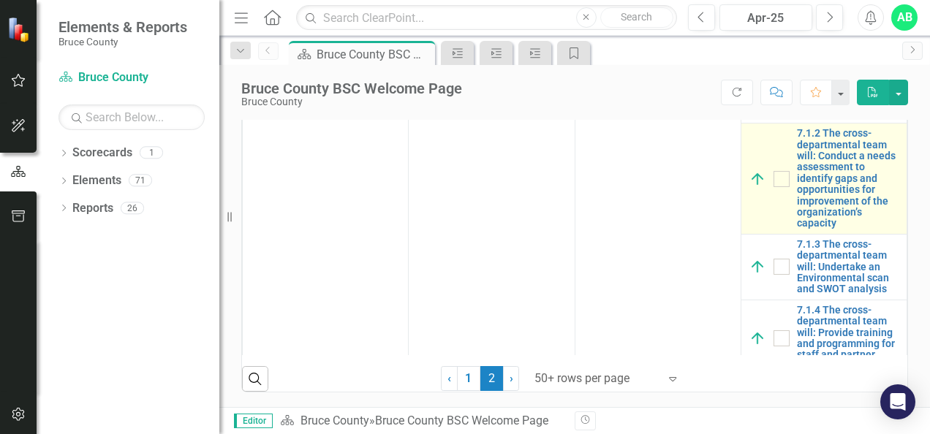
scroll to position [73, 0]
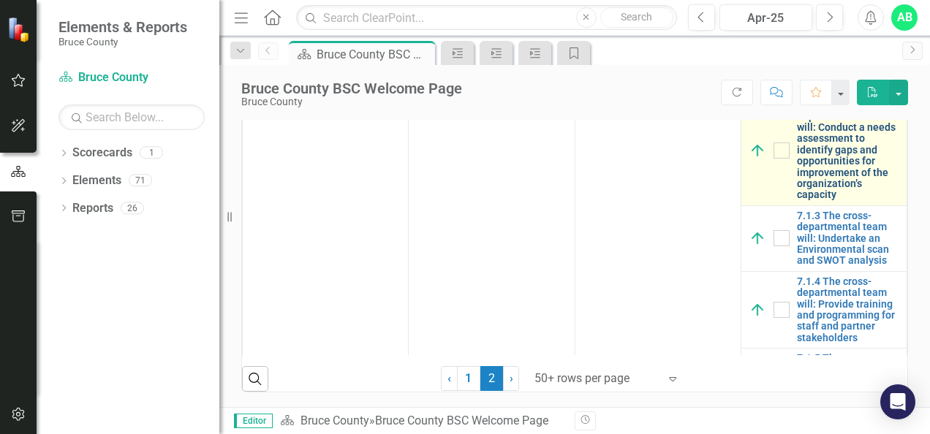
click at [810, 201] on link "7.1.2 The cross-departmental team will: Conduct a needs assessment to identify …" at bounding box center [848, 150] width 102 height 102
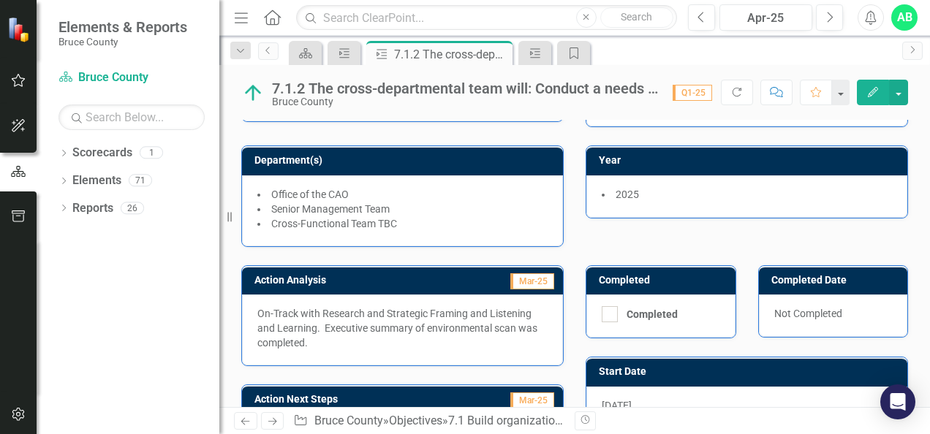
scroll to position [146, 0]
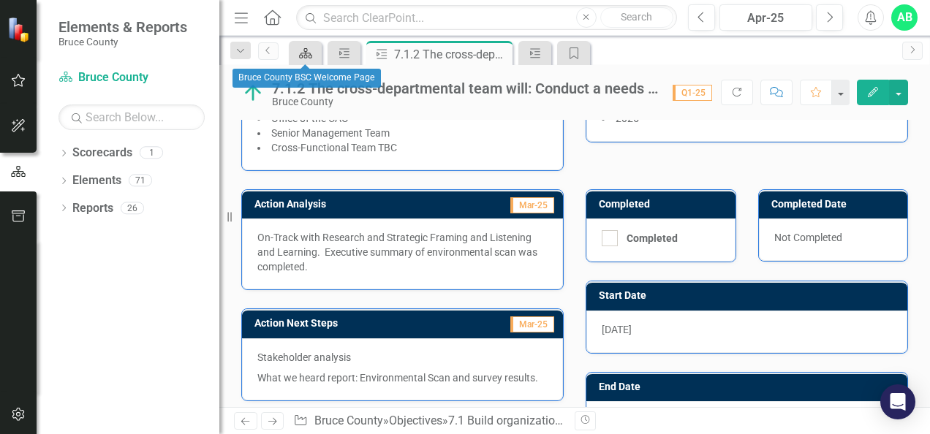
click at [313, 50] on link "Scorecard" at bounding box center [305, 53] width 26 height 18
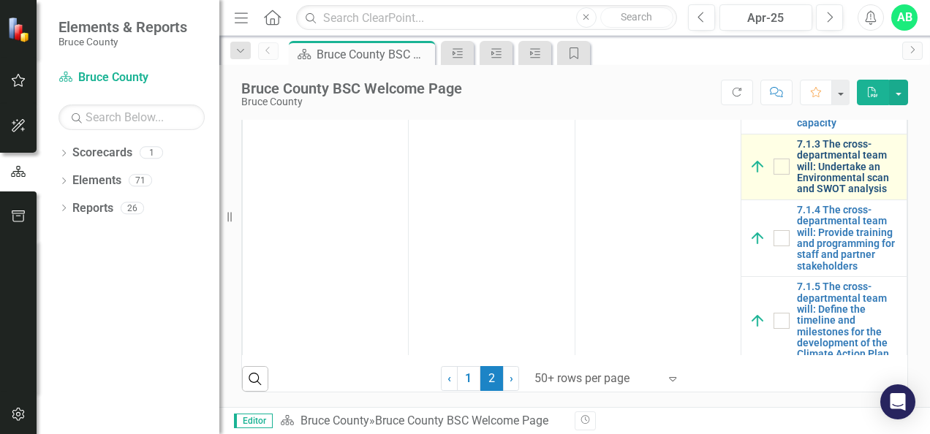
scroll to position [146, 0]
click at [810, 194] on link "7.1.3 The cross-departmental team will: Undertake an Environmental scan and SWO…" at bounding box center [848, 165] width 102 height 56
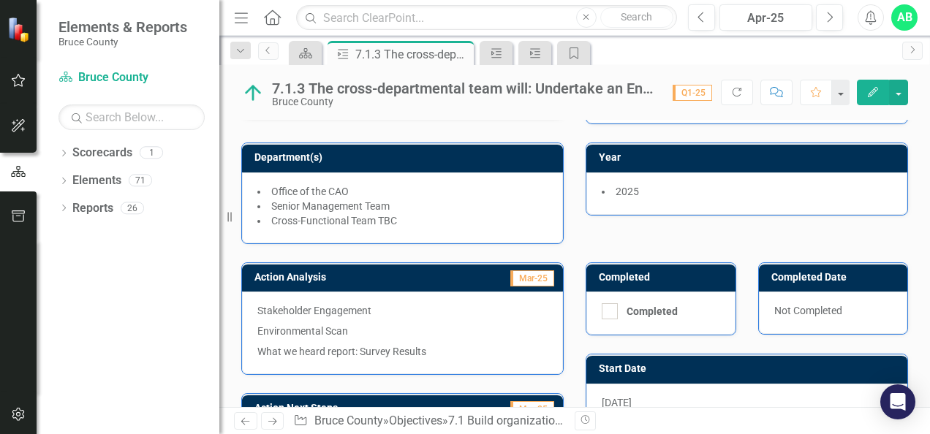
scroll to position [50, 0]
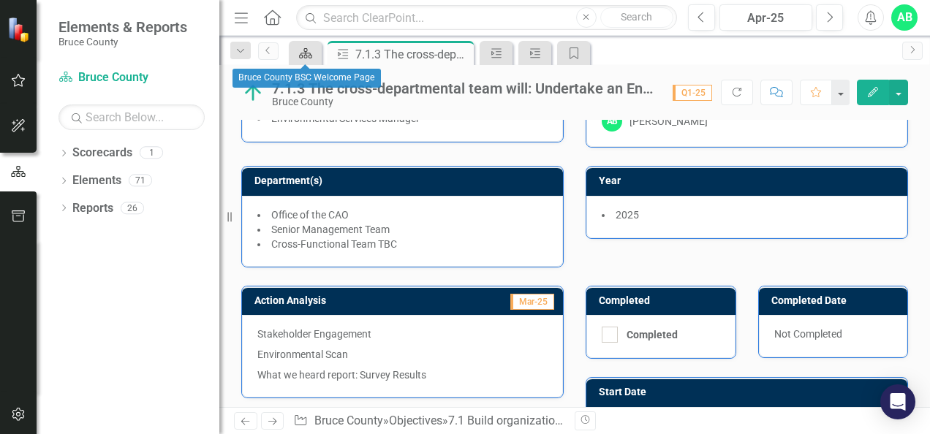
click at [311, 45] on div "Scorecard" at bounding box center [302, 53] width 20 height 18
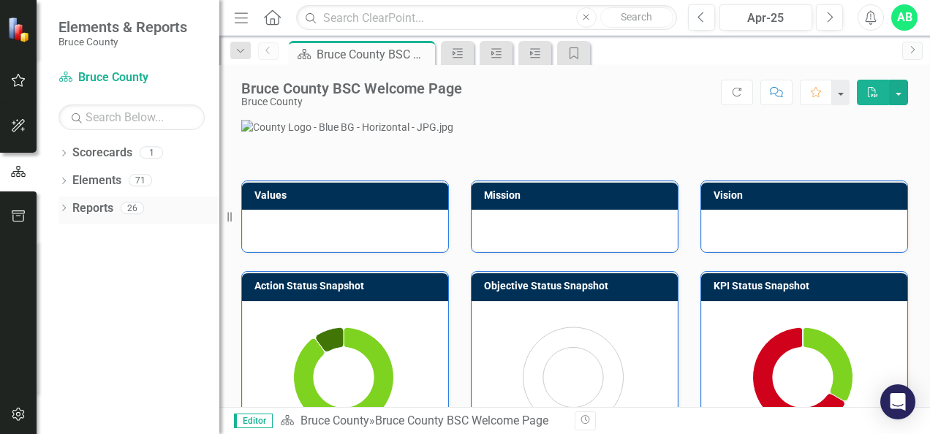
click at [93, 213] on link "Reports" at bounding box center [92, 208] width 41 height 17
click at [94, 156] on link "Scorecards" at bounding box center [102, 153] width 60 height 17
click at [95, 176] on link "Elements" at bounding box center [96, 181] width 49 height 17
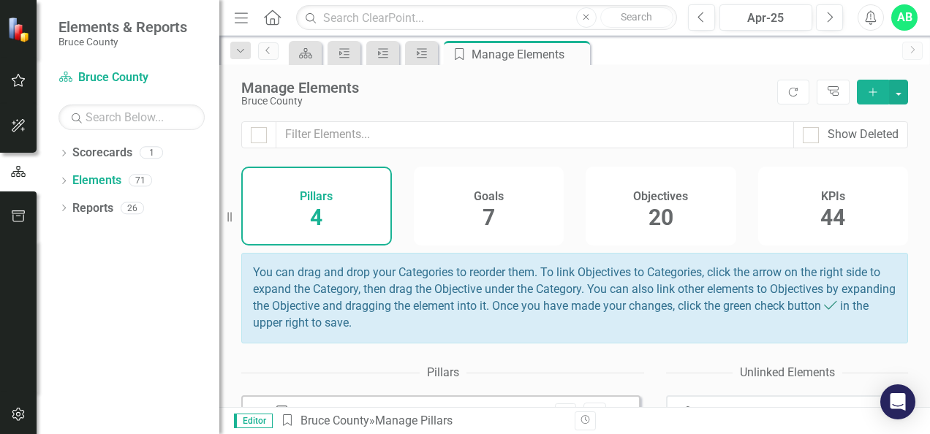
click at [820, 205] on span "44" at bounding box center [832, 218] width 25 height 26
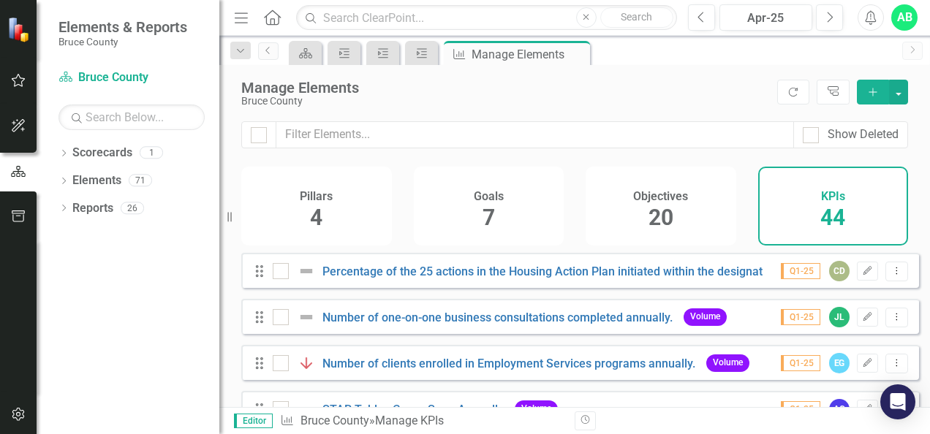
checkbox input "false"
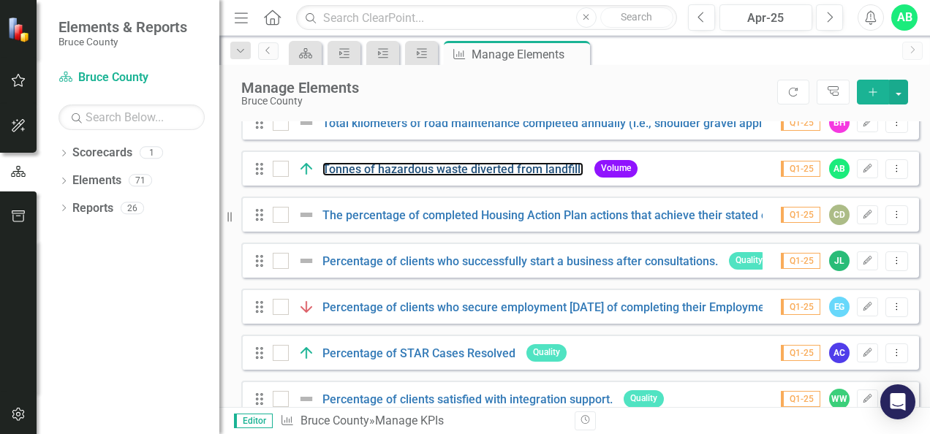
scroll to position [950, 0]
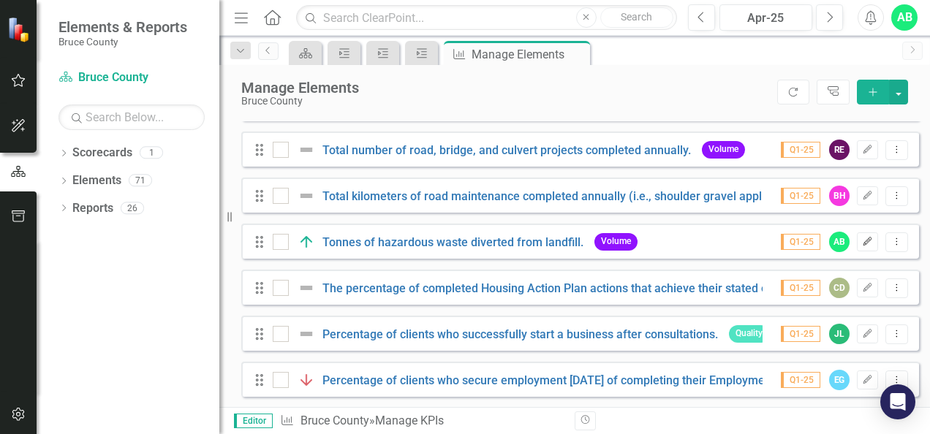
click at [862, 246] on icon "Edit" at bounding box center [867, 242] width 11 height 9
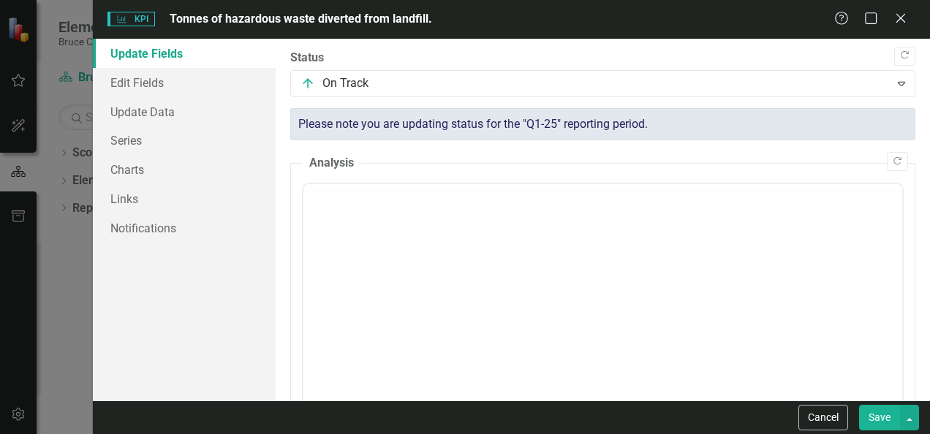
click at [363, 238] on p "Rich Text Area. Press ALT-0 for help." at bounding box center [602, 231] width 591 height 18
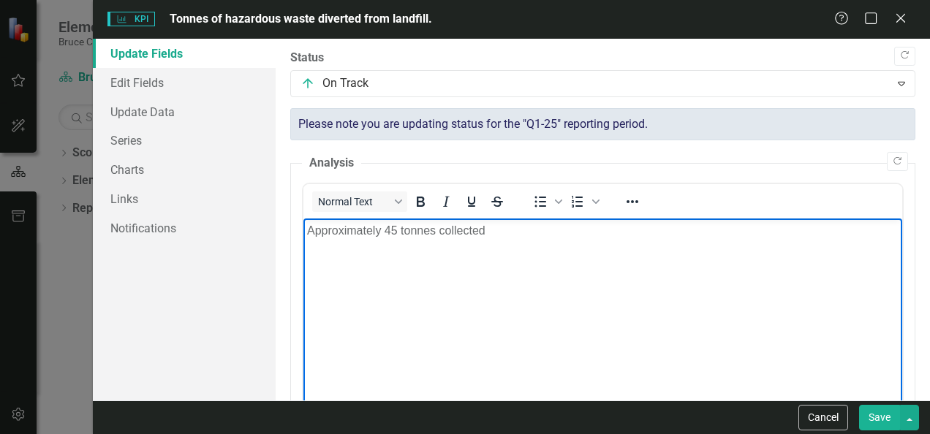
click at [872, 420] on button "Save" at bounding box center [879, 418] width 41 height 26
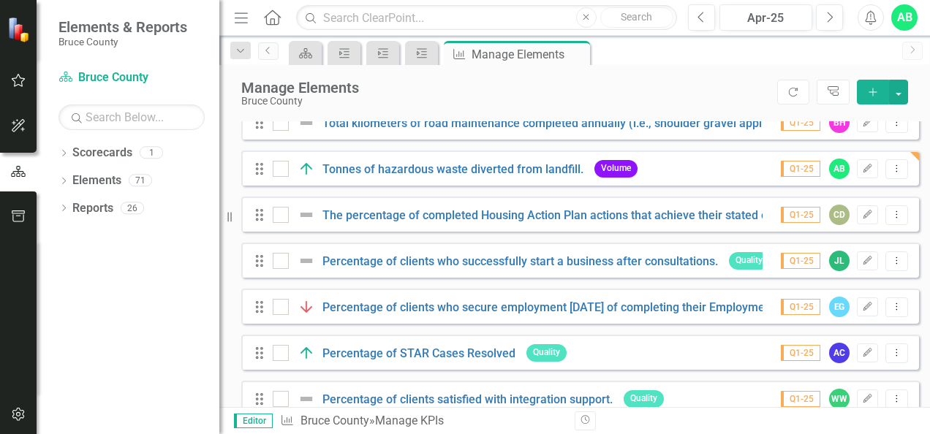
scroll to position [950, 0]
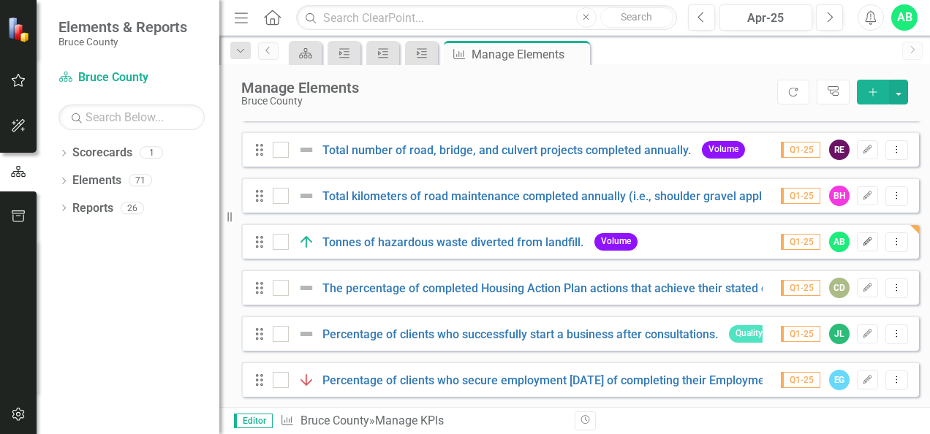
click at [862, 246] on icon "Edit" at bounding box center [867, 242] width 11 height 9
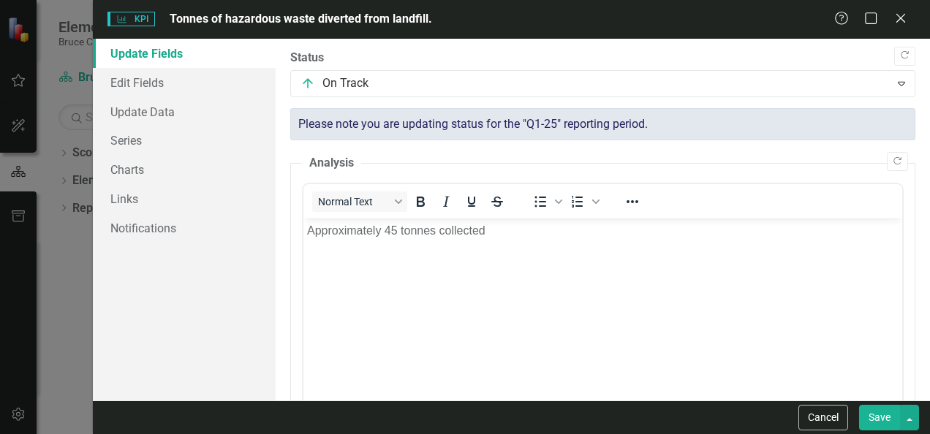
scroll to position [0, 0]
click at [877, 417] on button "Save" at bounding box center [879, 418] width 41 height 26
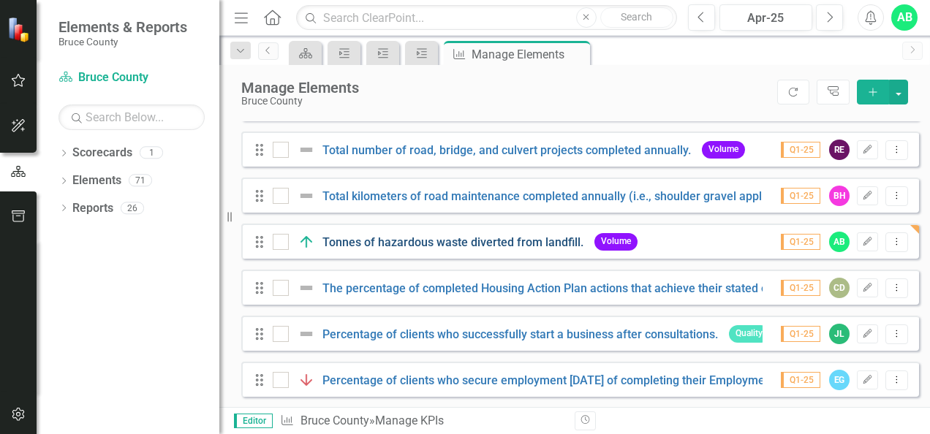
click at [341, 249] on link "Tonnes of hazardous waste diverted from landfill." at bounding box center [452, 242] width 261 height 14
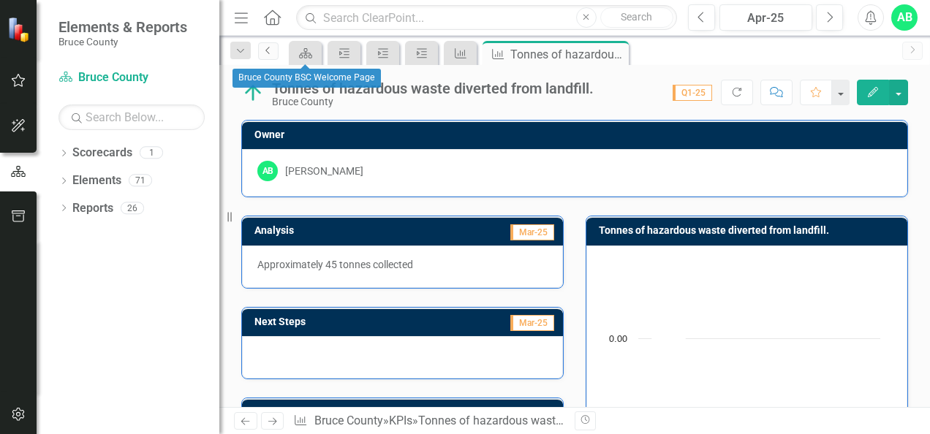
click at [266, 53] on icon "Previous" at bounding box center [268, 50] width 12 height 9
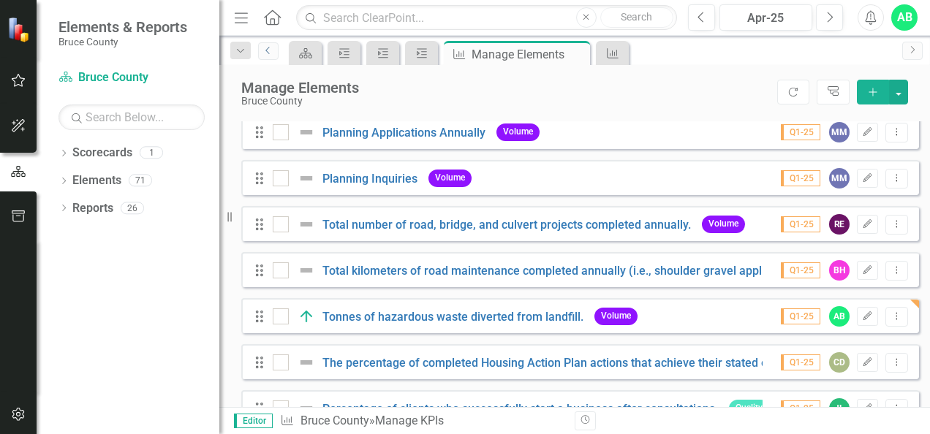
scroll to position [877, 0]
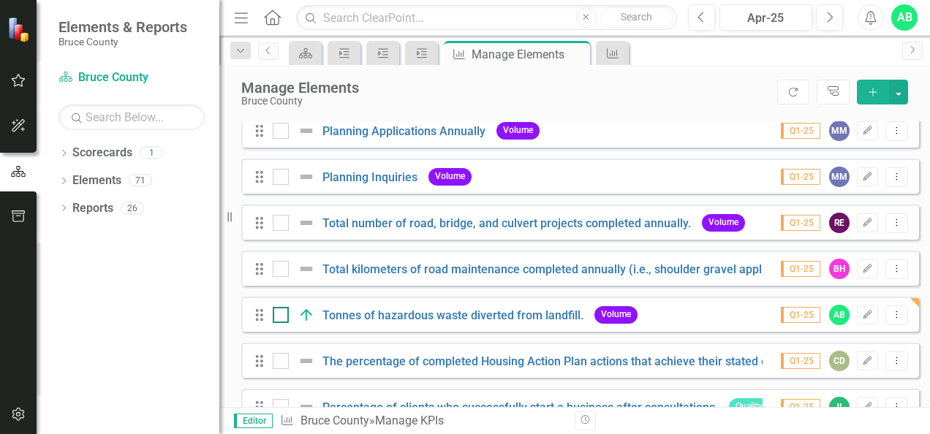
click at [281, 317] on input "checkbox" at bounding box center [278, 312] width 10 height 10
click at [279, 317] on input "checkbox" at bounding box center [278, 312] width 10 height 10
click at [257, 321] on icon at bounding box center [259, 315] width 7 height 12
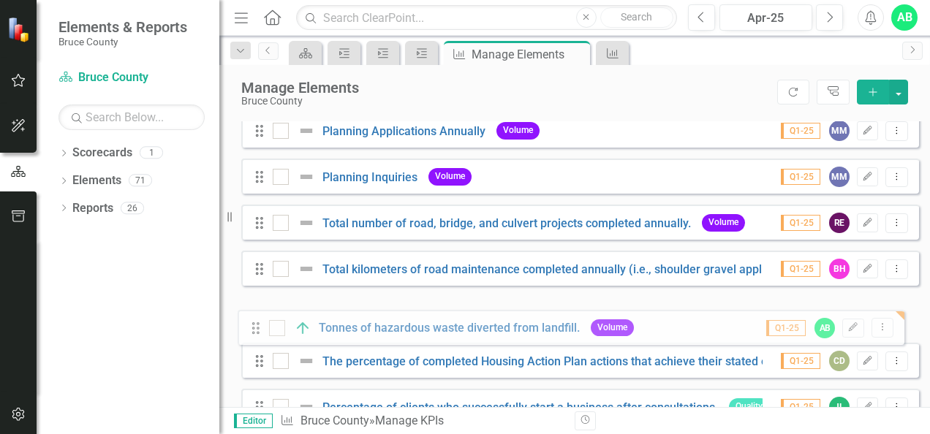
click at [254, 330] on div "Drag Percentage of the 25 actions in the Housing Action Plan initiated within t…" at bounding box center [580, 384] width 678 height 2016
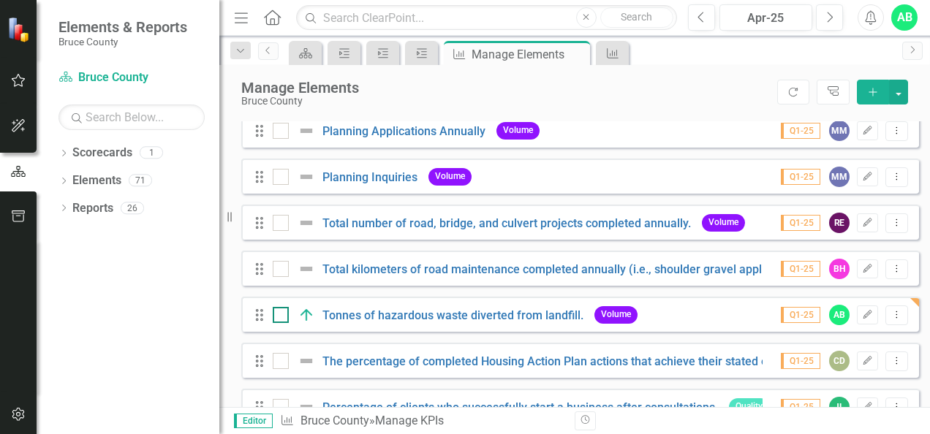
click at [278, 317] on input "checkbox" at bounding box center [278, 312] width 10 height 10
click at [286, 323] on div at bounding box center [281, 315] width 16 height 16
click at [282, 317] on input "checkbox" at bounding box center [278, 312] width 10 height 10
checkbox input "false"
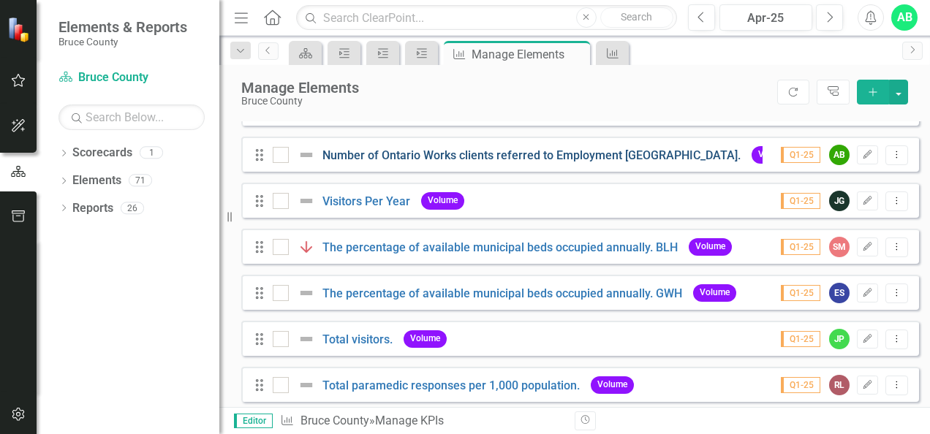
scroll to position [0, 0]
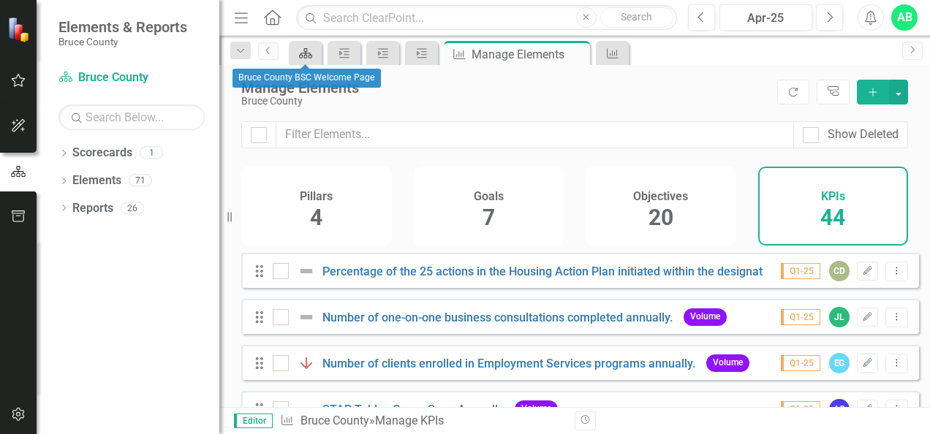
click at [309, 50] on icon "Scorecard" at bounding box center [305, 54] width 15 height 12
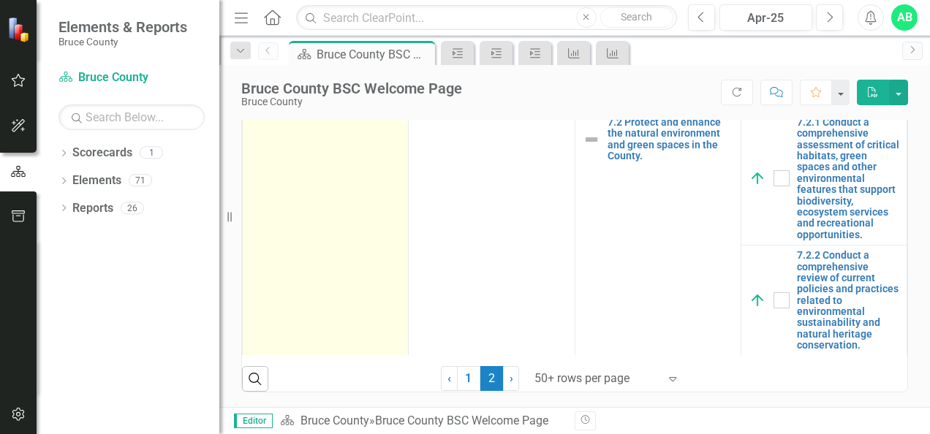
scroll to position [325, 0]
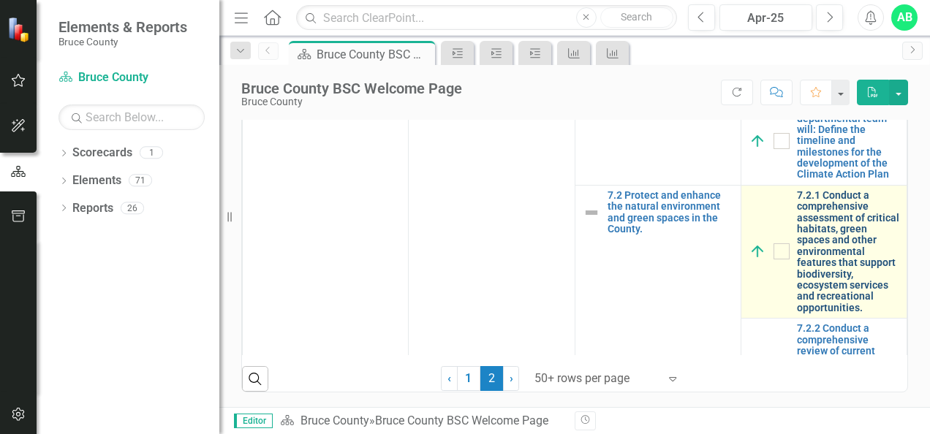
click at [819, 203] on link "7.2.1 Conduct a comprehensive assessment of critical habitats, green spaces and…" at bounding box center [848, 252] width 102 height 124
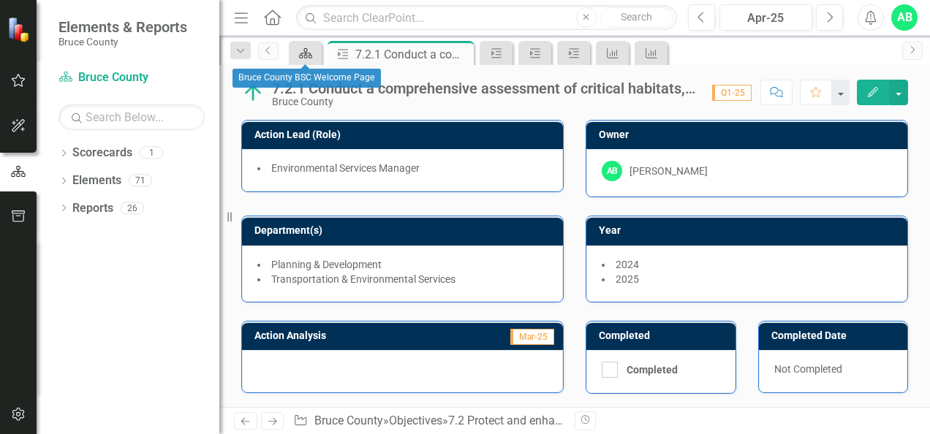
click at [303, 58] on icon "Scorecard" at bounding box center [305, 54] width 15 height 12
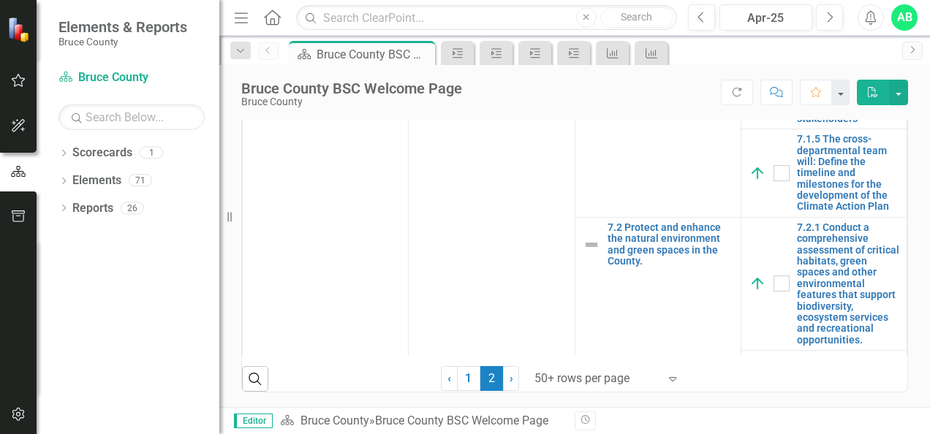
scroll to position [870, 0]
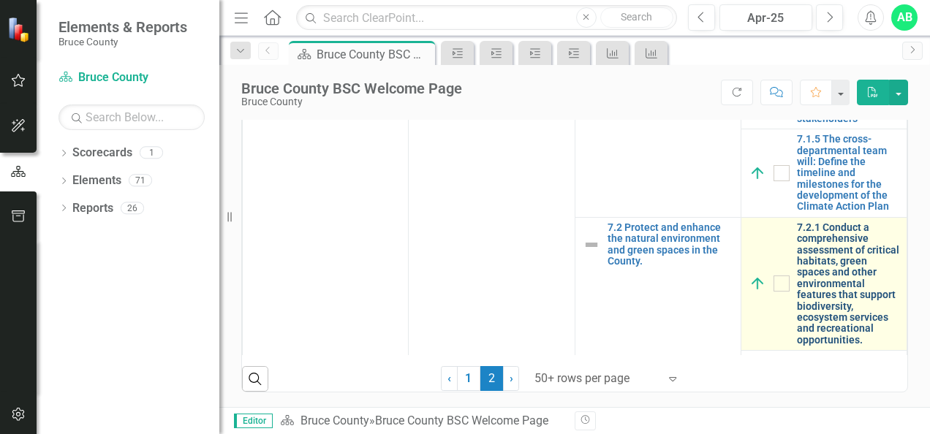
click at [814, 254] on link "7.2.1 Conduct a comprehensive assessment of critical habitats, green spaces and…" at bounding box center [848, 284] width 102 height 124
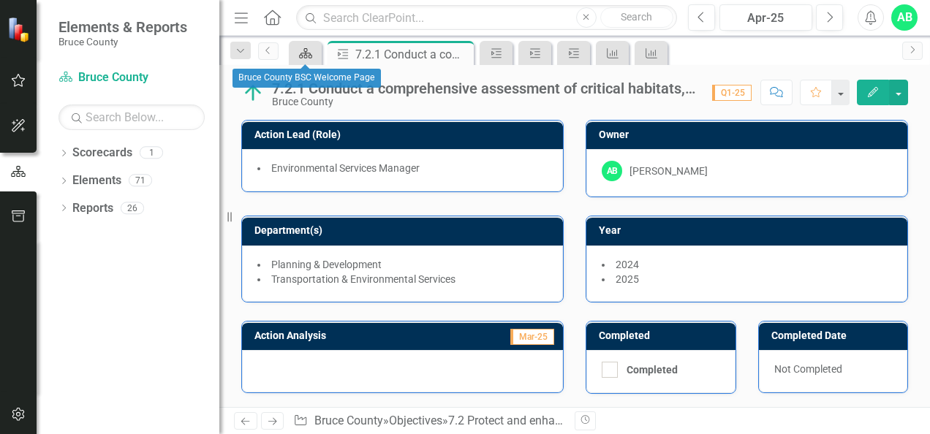
click at [304, 52] on icon "Scorecard" at bounding box center [305, 54] width 15 height 12
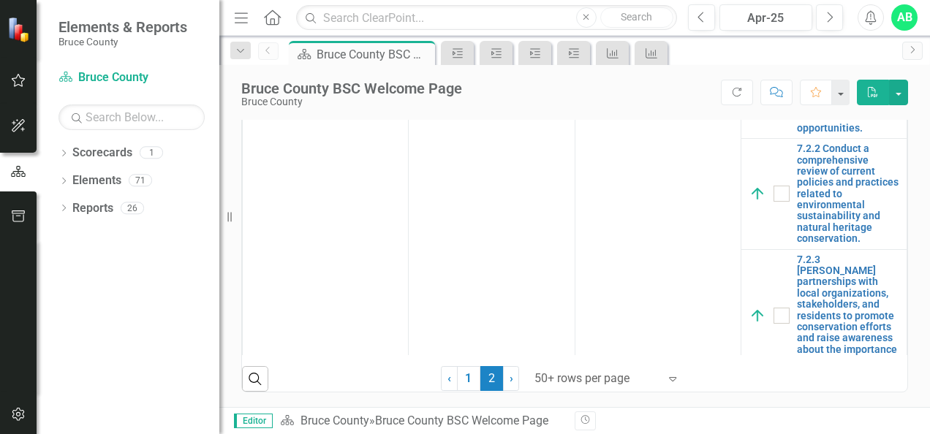
scroll to position [512, 0]
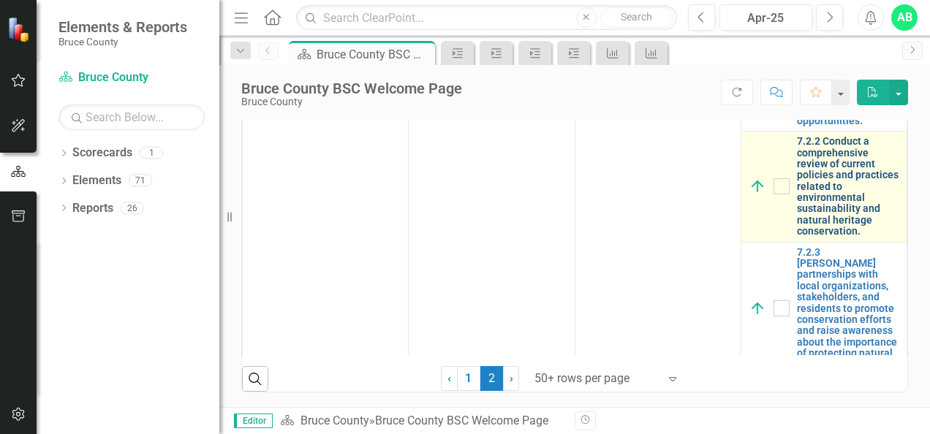
click at [811, 238] on link "7.2.2 Conduct a comprehensive review of current policies and practices related …" at bounding box center [848, 187] width 102 height 102
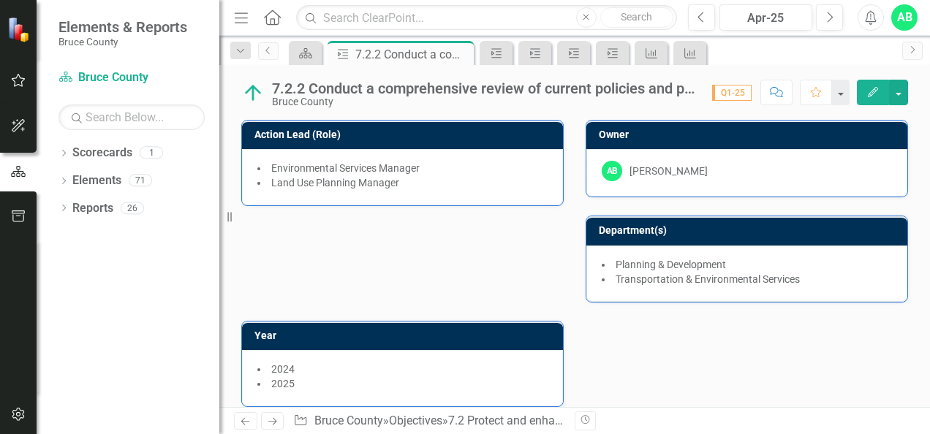
scroll to position [73, 0]
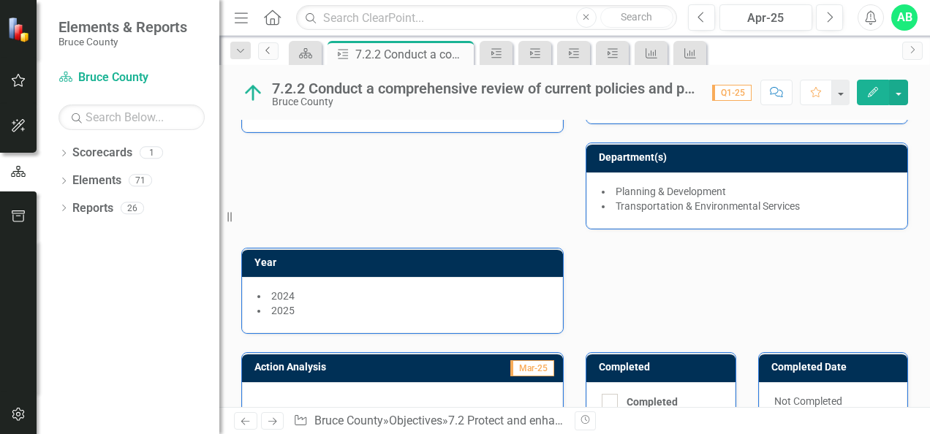
click at [271, 49] on icon "Previous" at bounding box center [268, 50] width 12 height 9
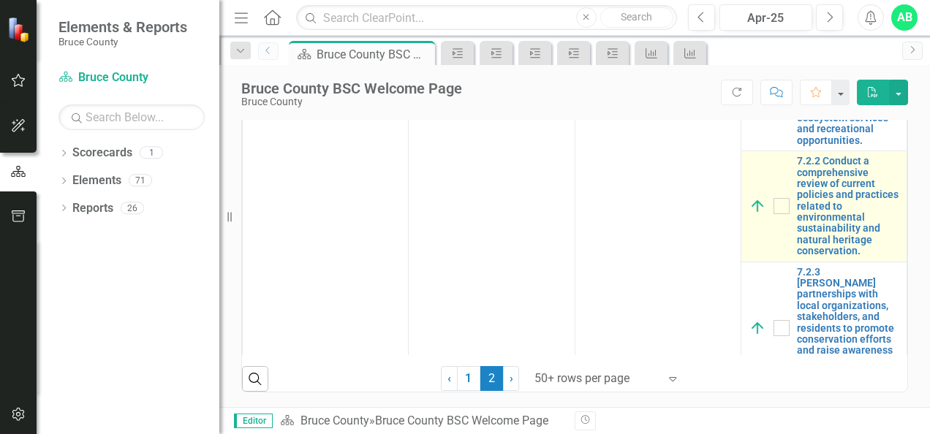
scroll to position [512, 0]
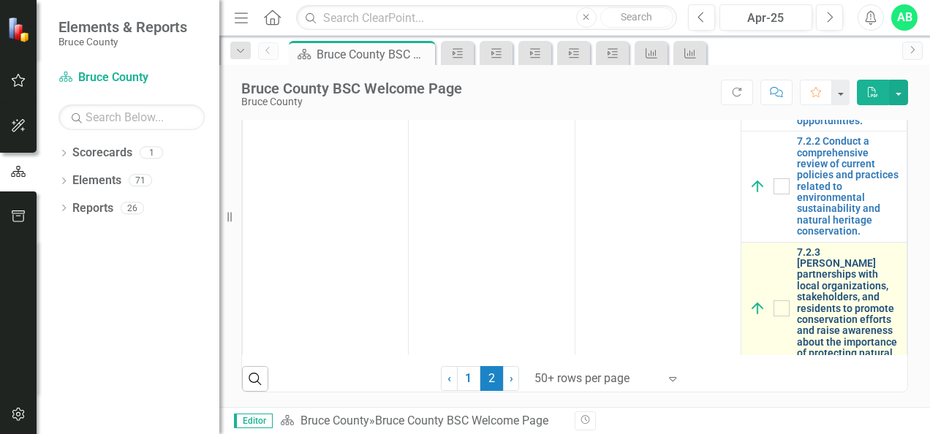
click at [814, 281] on link "7.2.3 [PERSON_NAME] partnerships with local organizations, stakeholders, and re…" at bounding box center [848, 309] width 102 height 124
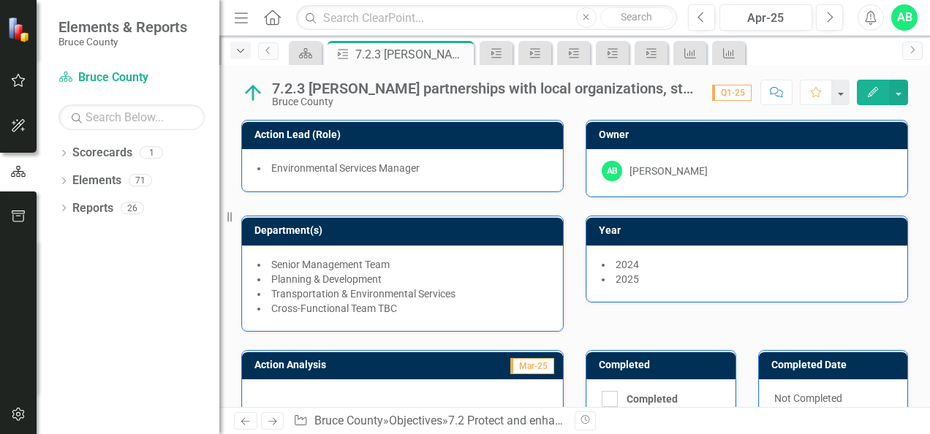
click at [240, 48] on icon "Dropdown" at bounding box center [240, 51] width 13 height 10
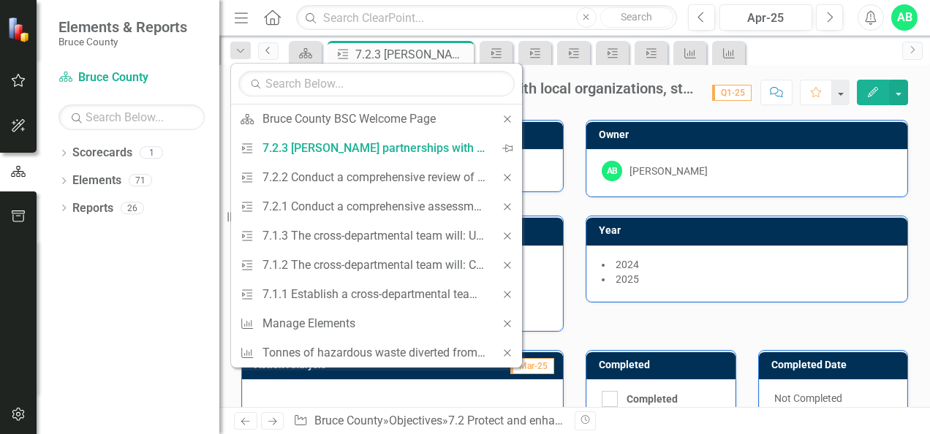
click at [268, 50] on icon "Previous" at bounding box center [268, 50] width 12 height 9
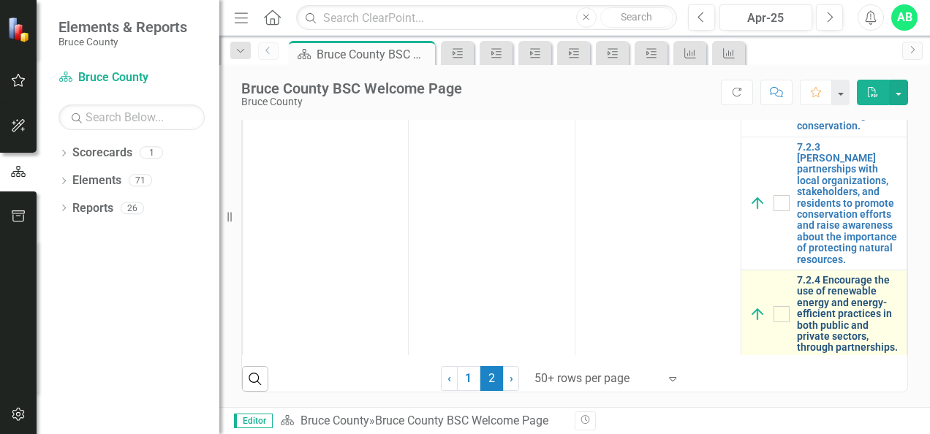
scroll to position [870, 0]
click at [828, 288] on link "7.2.4 Encourage the use of renewable energy and energy-efficient practices in b…" at bounding box center [848, 314] width 102 height 79
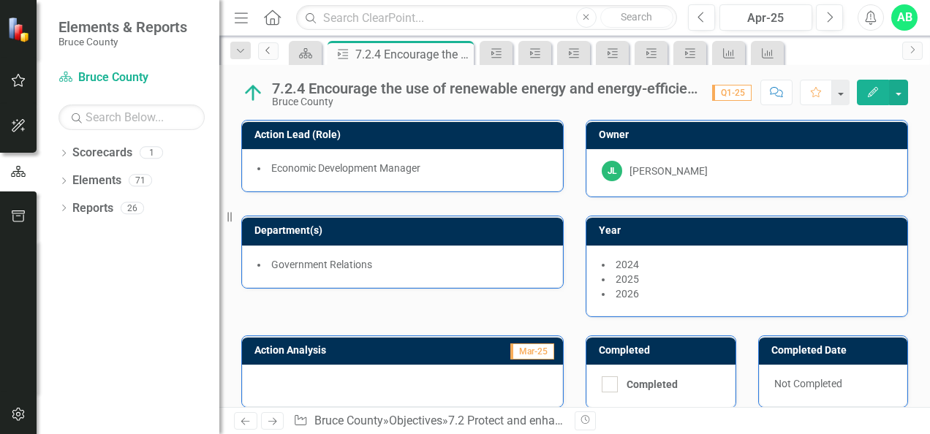
click at [272, 52] on icon "Previous" at bounding box center [268, 50] width 12 height 9
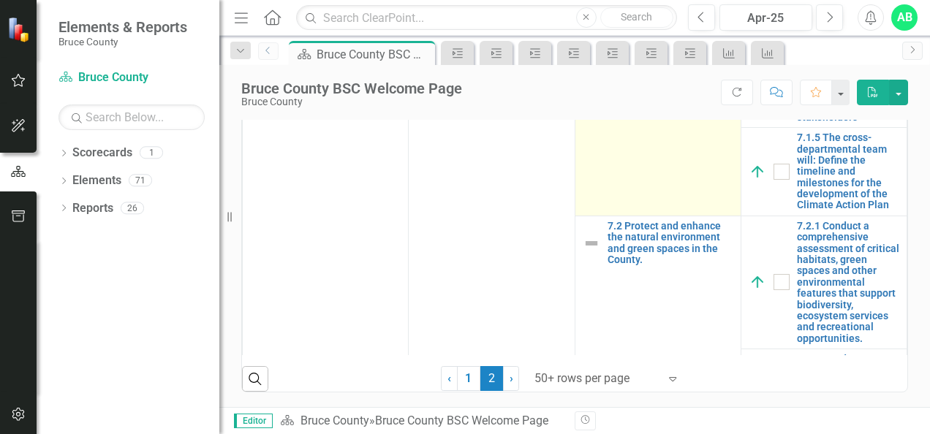
scroll to position [366, 0]
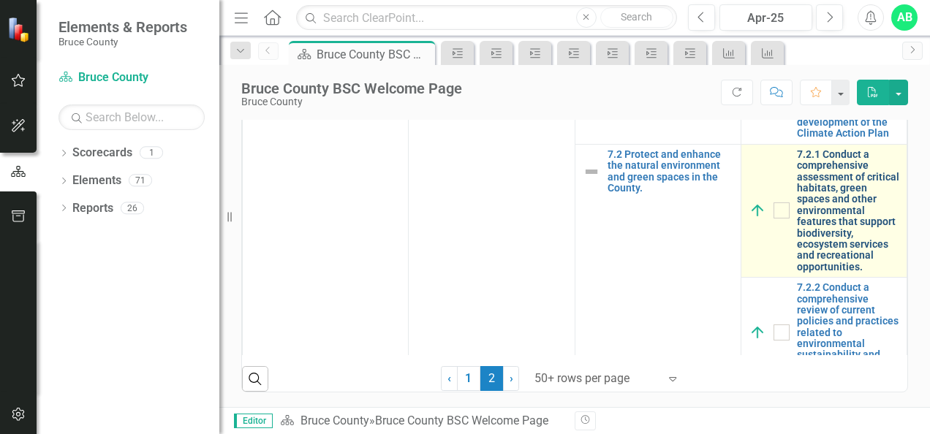
click at [826, 174] on link "7.2.1 Conduct a comprehensive assessment of critical habitats, green spaces and…" at bounding box center [848, 211] width 102 height 124
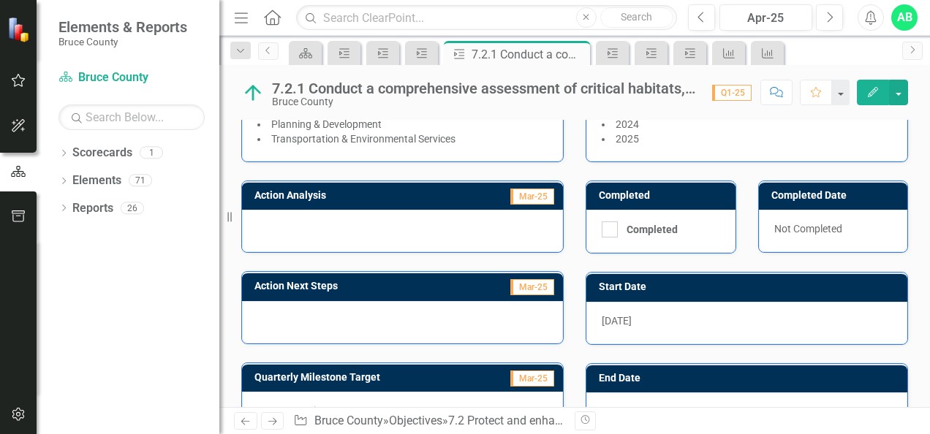
scroll to position [146, 0]
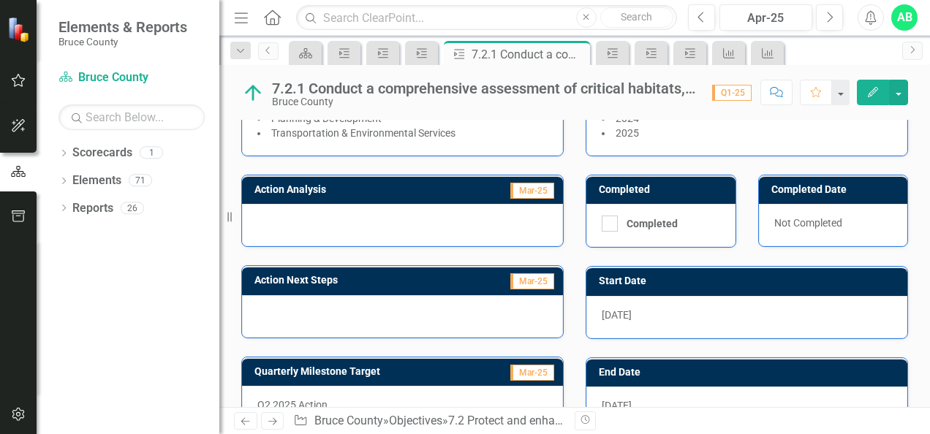
click at [355, 221] on div at bounding box center [402, 225] width 321 height 42
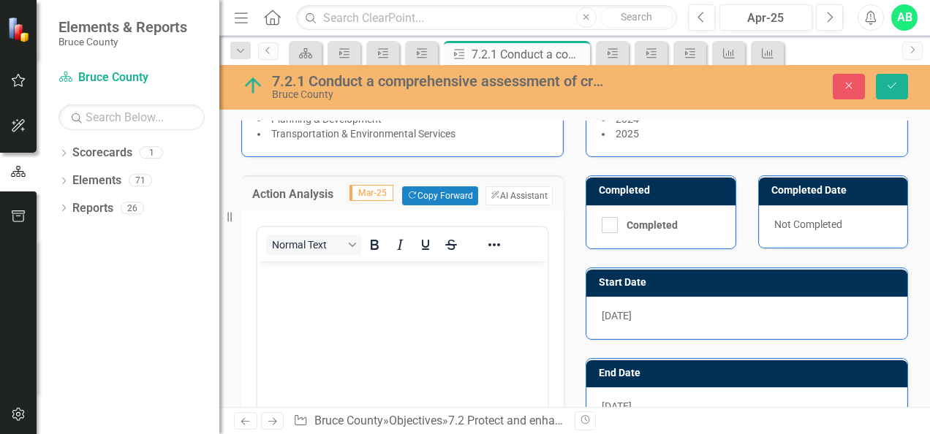
scroll to position [0, 0]
click at [342, 286] on body "Rich Text Area. Press ALT-0 for help." at bounding box center [402, 371] width 290 height 219
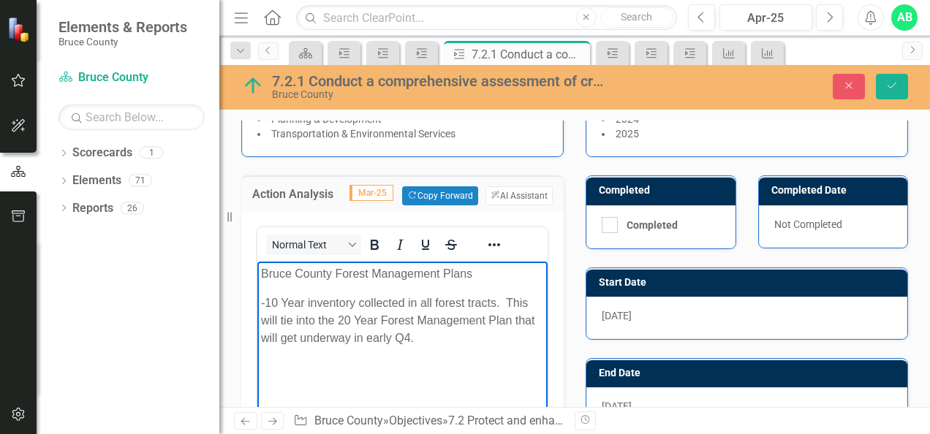
click at [307, 303] on p "-10 Year inventory collected in all forest tracts. This will tie into the 20 Ye…" at bounding box center [402, 321] width 283 height 53
click at [390, 305] on p "-10 Year forest inventory collected in all forest tracts. This will tie into th…" at bounding box center [402, 321] width 283 height 53
drag, startPoint x: 287, startPoint y: 319, endPoint x: 308, endPoint y: 319, distance: 21.2
click at [288, 319] on p "-10 Year forest inventory was collected in all forest tracts. This will tie int…" at bounding box center [402, 321] width 283 height 53
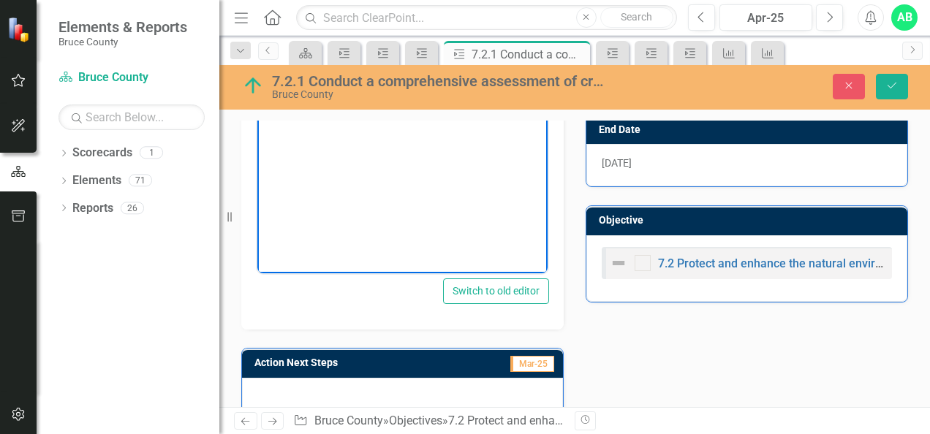
scroll to position [439, 0]
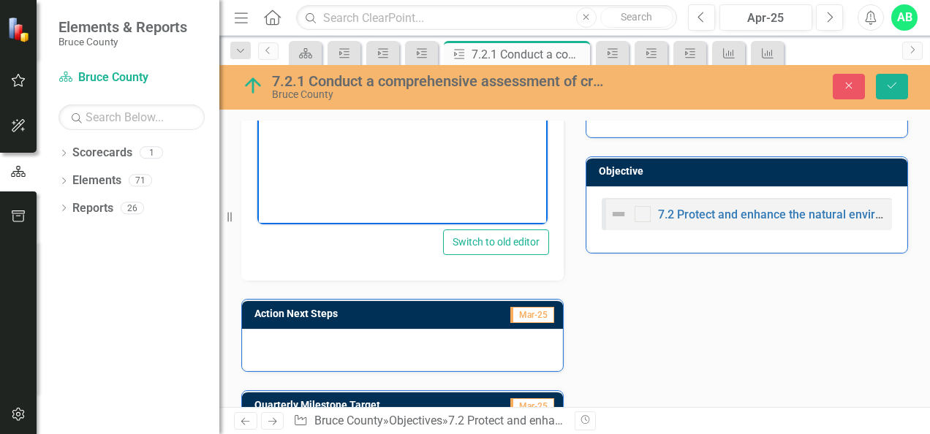
click at [316, 341] on div at bounding box center [402, 350] width 321 height 42
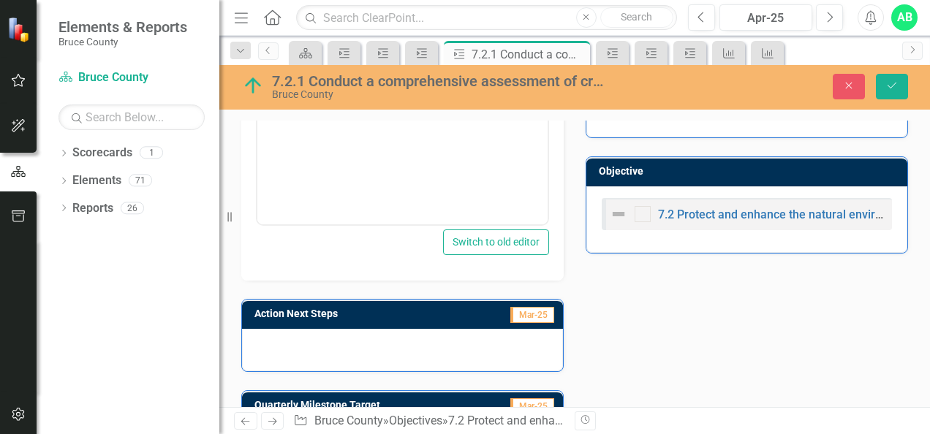
click at [316, 341] on div at bounding box center [402, 350] width 321 height 42
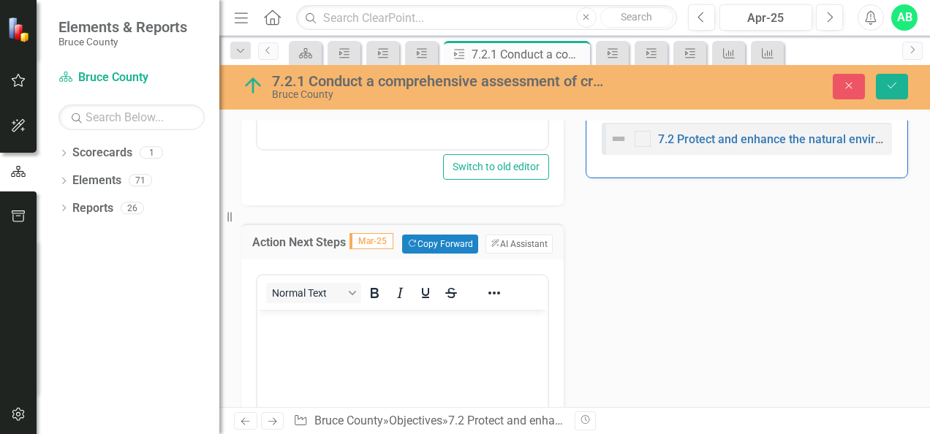
scroll to position [585, 0]
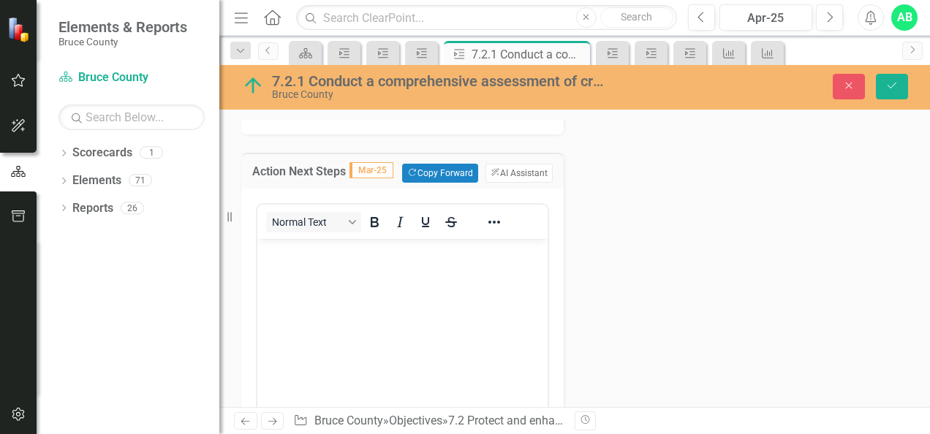
click at [306, 265] on body "Rich Text Area. Press ALT-0 for help." at bounding box center [402, 348] width 290 height 219
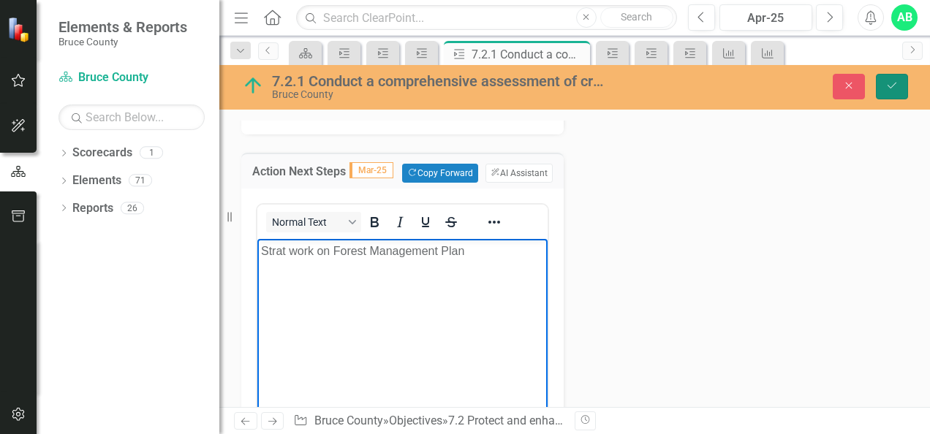
click at [888, 87] on icon "Save" at bounding box center [891, 85] width 13 height 10
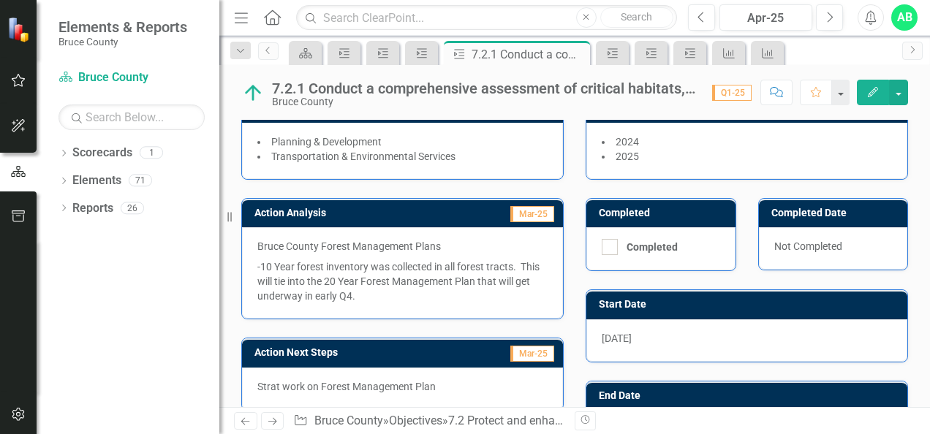
scroll to position [146, 0]
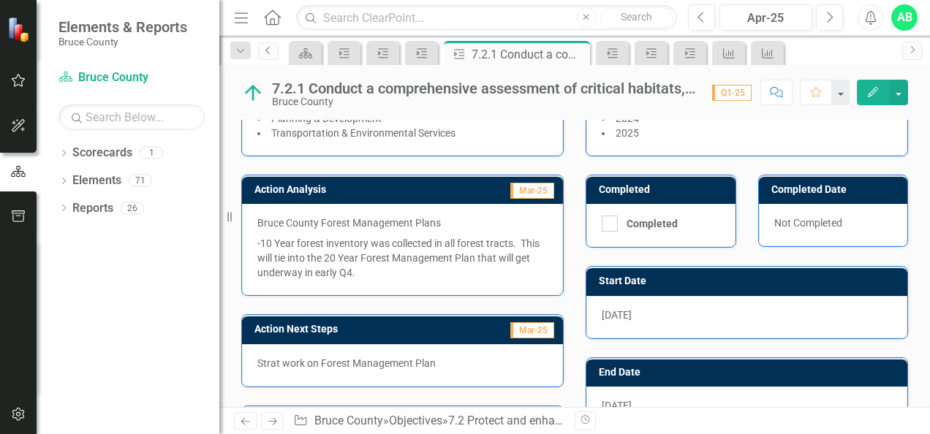
click at [276, 54] on link "Previous" at bounding box center [268, 51] width 20 height 18
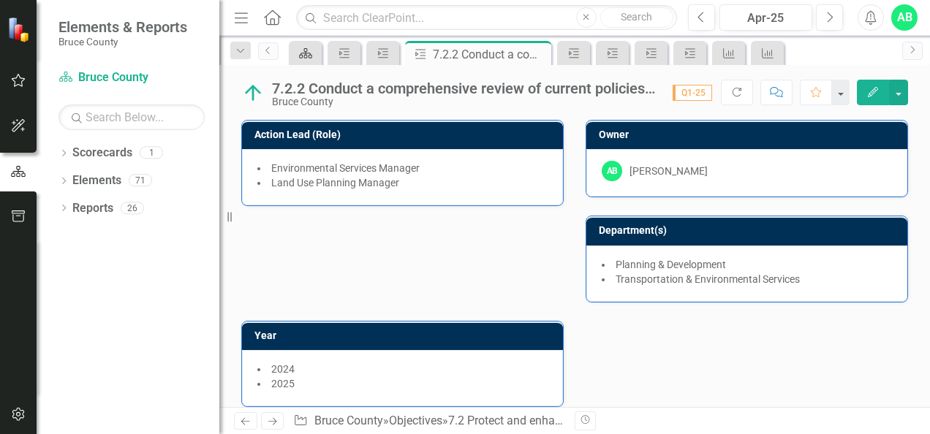
click at [311, 48] on icon "Scorecard" at bounding box center [305, 54] width 15 height 12
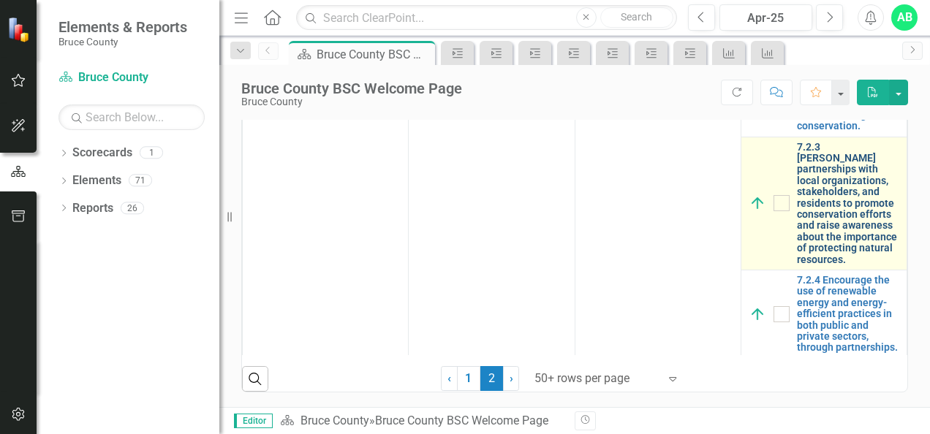
scroll to position [826, 0]
click at [825, 202] on link "7.2.3 [PERSON_NAME] partnerships with local organizations, stakeholders, and re…" at bounding box center [848, 204] width 102 height 124
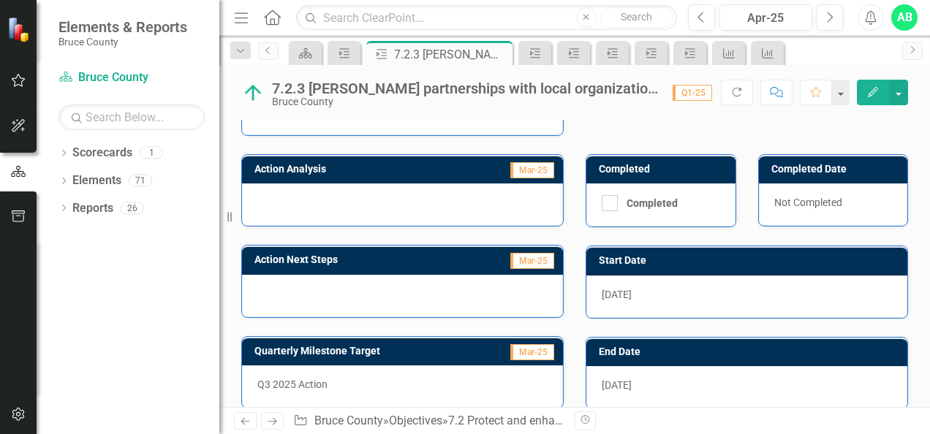
scroll to position [219, 0]
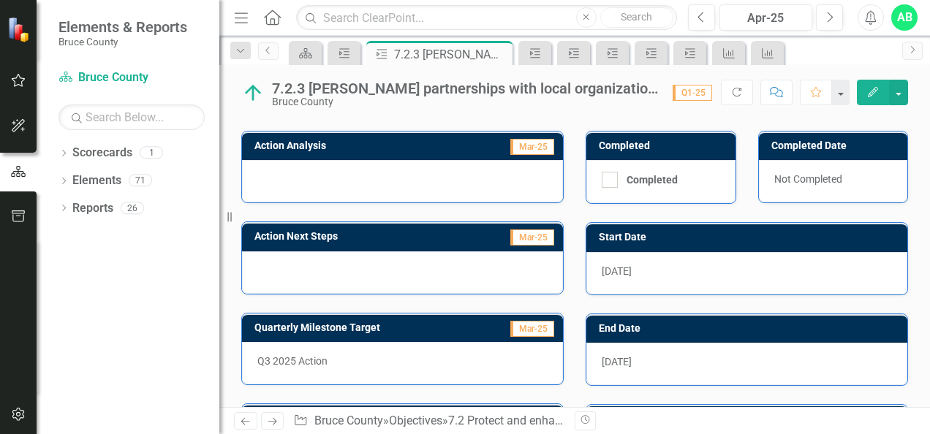
click at [319, 170] on div at bounding box center [402, 181] width 321 height 42
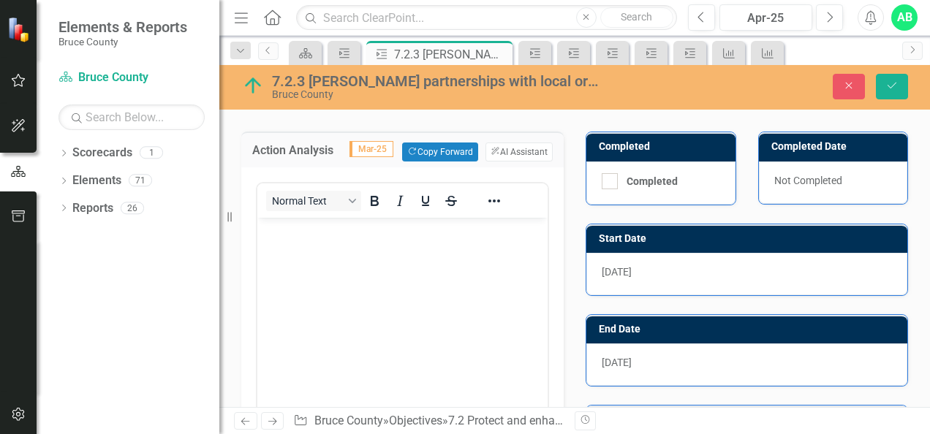
scroll to position [0, 0]
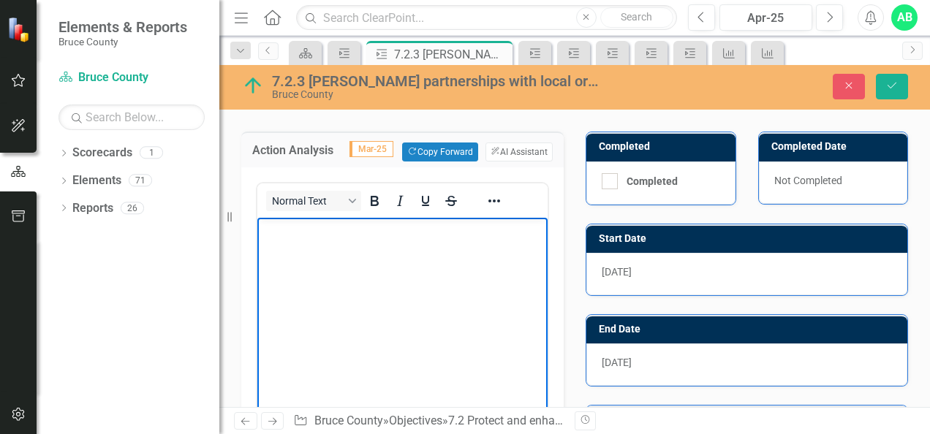
click at [313, 229] on p "Rich Text Area. Press ALT-0 for help." at bounding box center [402, 231] width 283 height 18
click at [295, 230] on p "[PERSON_NAME] relationship" at bounding box center [402, 231] width 283 height 18
click at [368, 231] on p "Building relationship" at bounding box center [402, 231] width 283 height 18
drag, startPoint x: 426, startPoint y: 227, endPoint x: 453, endPoint y: 229, distance: 27.1
click at [430, 229] on p "Building relationships with local environmental" at bounding box center [402, 231] width 283 height 18
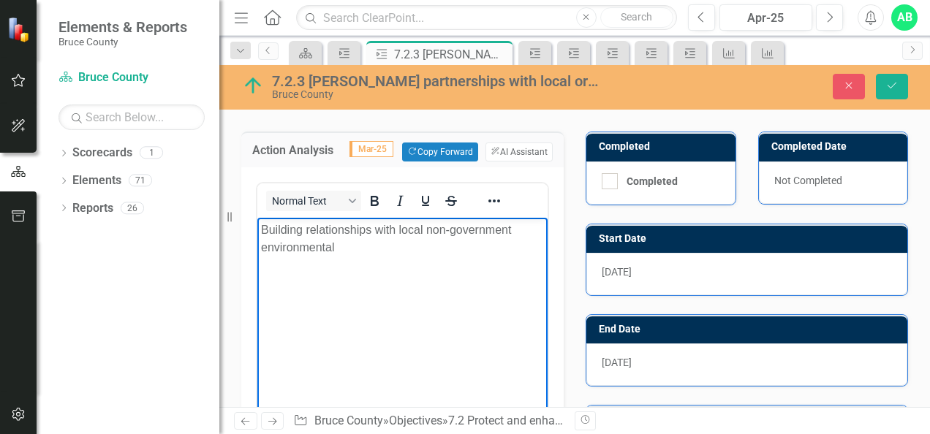
click at [387, 245] on p "Building relationships with local non-government environmental" at bounding box center [402, 239] width 283 height 35
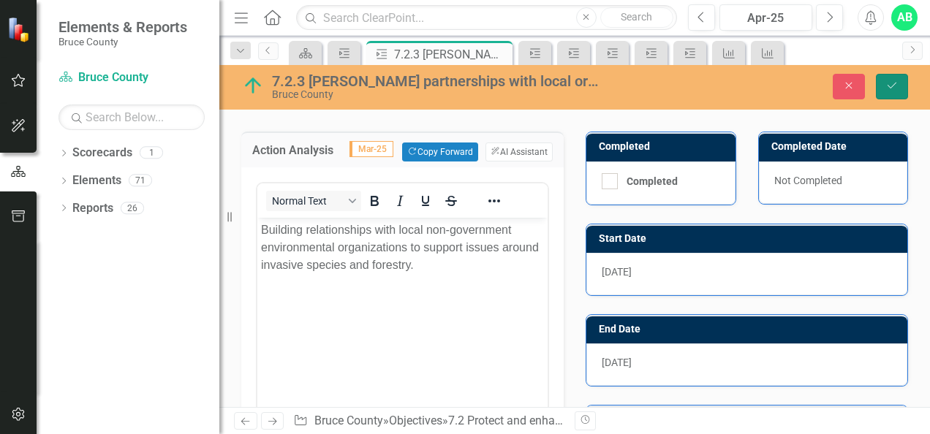
click at [885, 82] on icon "Save" at bounding box center [891, 85] width 13 height 10
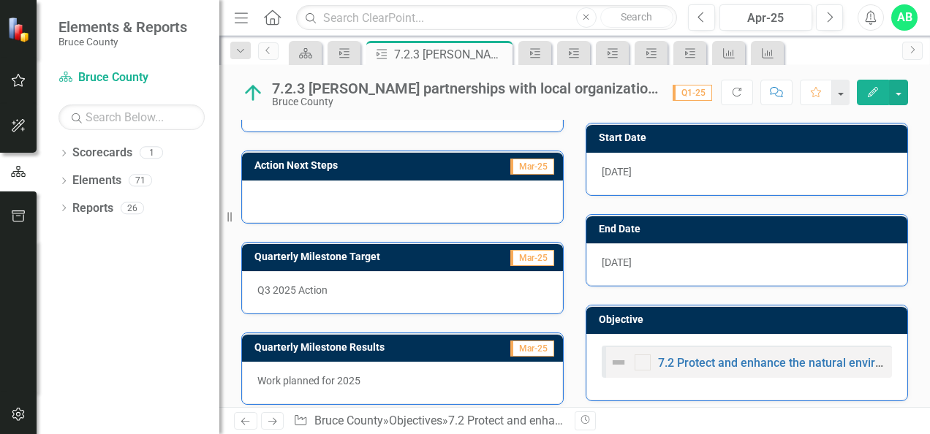
scroll to position [326, 0]
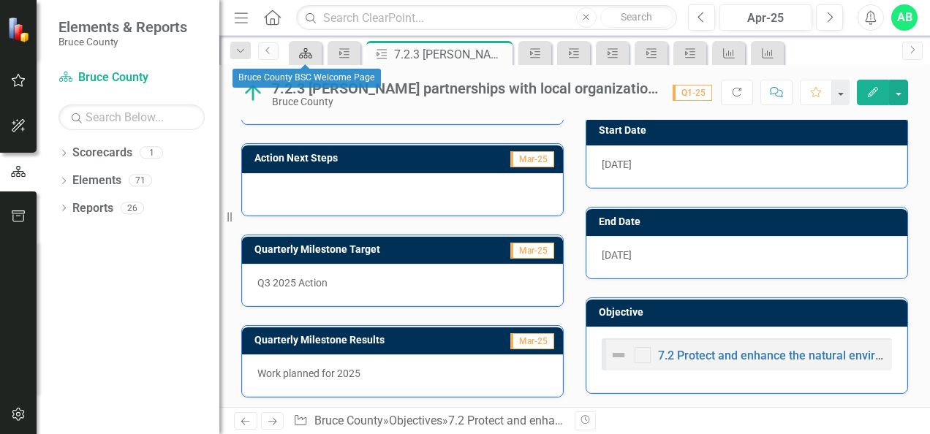
click at [307, 48] on icon "Scorecard" at bounding box center [305, 54] width 15 height 12
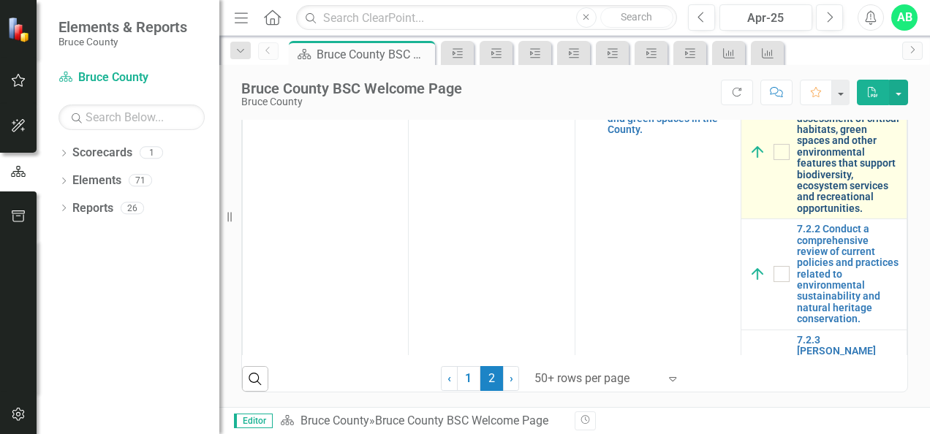
scroll to position [439, 0]
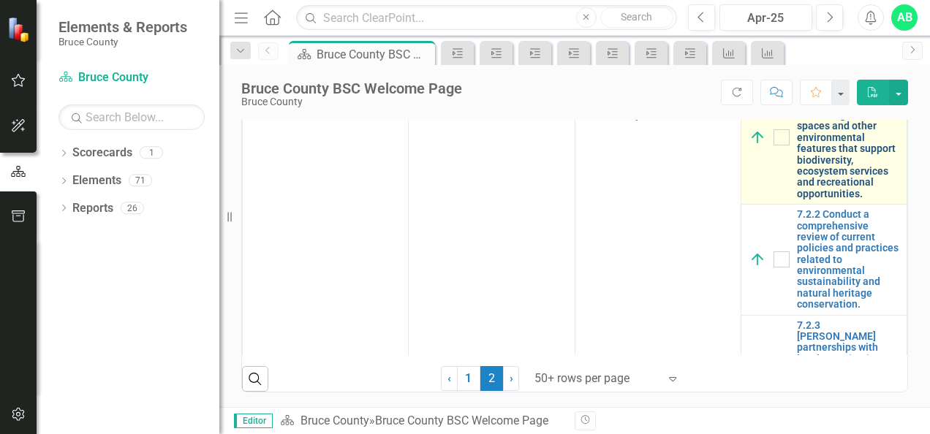
click at [826, 200] on link "7.2.1 Conduct a comprehensive assessment of critical habitats, green spaces and…" at bounding box center [848, 138] width 102 height 124
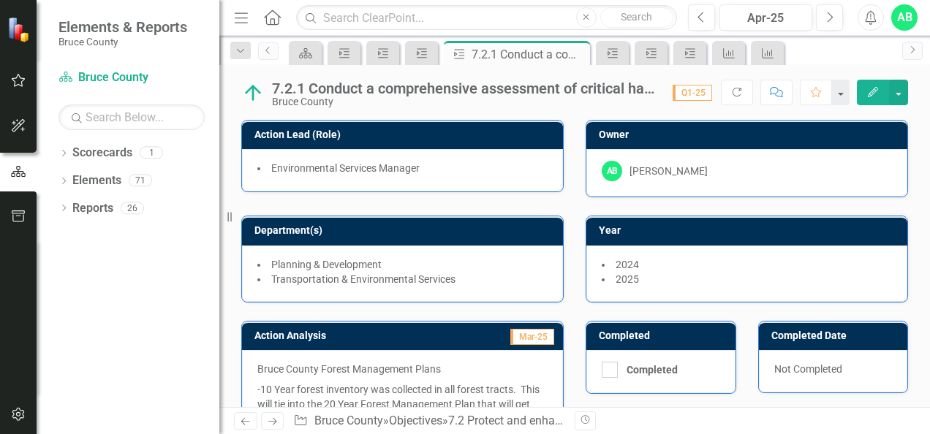
click at [279, 46] on div "Dropdown Search Scorecard Bruce County BSC Welcome Page Close Action 7.2.4 Enco…" at bounding box center [574, 50] width 711 height 29
drag, startPoint x: 276, startPoint y: 42, endPoint x: 363, endPoint y: 58, distance: 88.5
click at [276, 42] on link "Previous" at bounding box center [268, 51] width 20 height 18
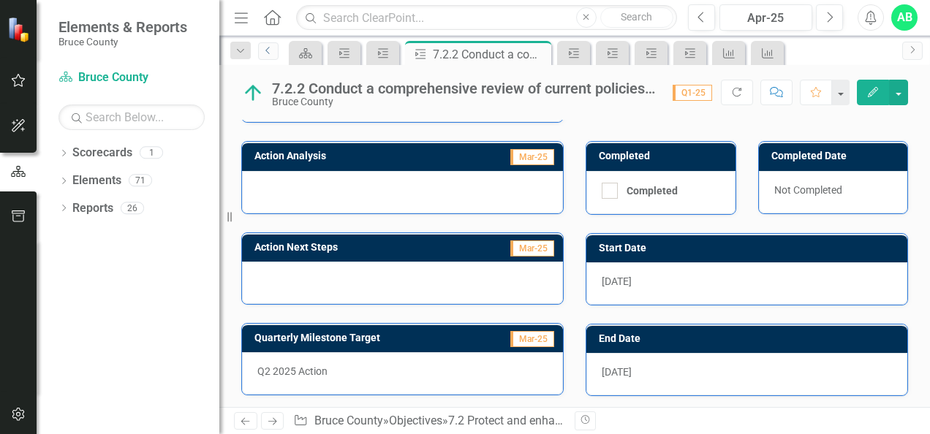
scroll to position [396, 0]
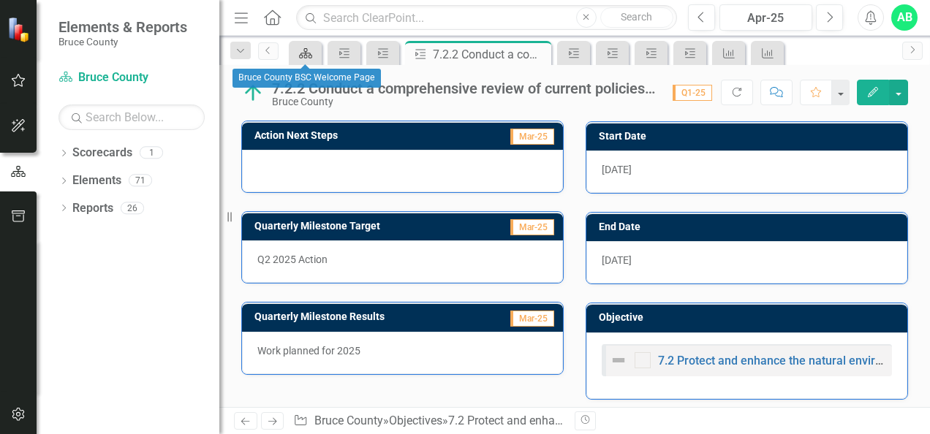
click at [304, 55] on icon at bounding box center [305, 53] width 13 height 10
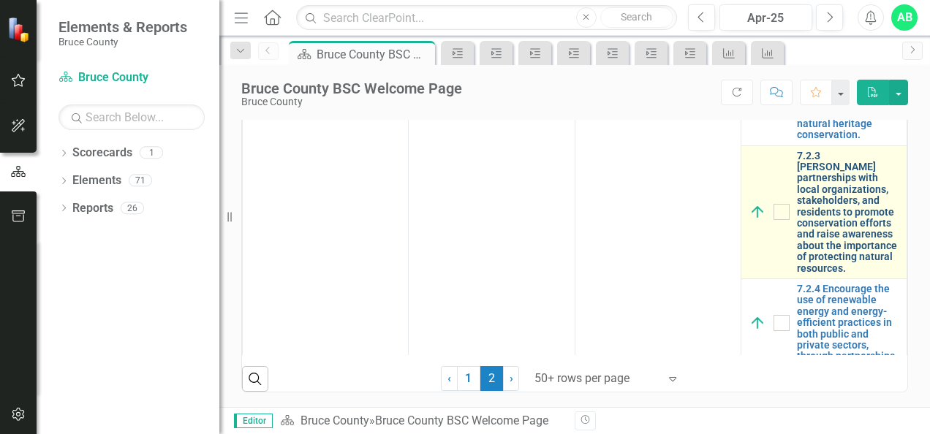
scroll to position [617, 0]
